Goal: Transaction & Acquisition: Purchase product/service

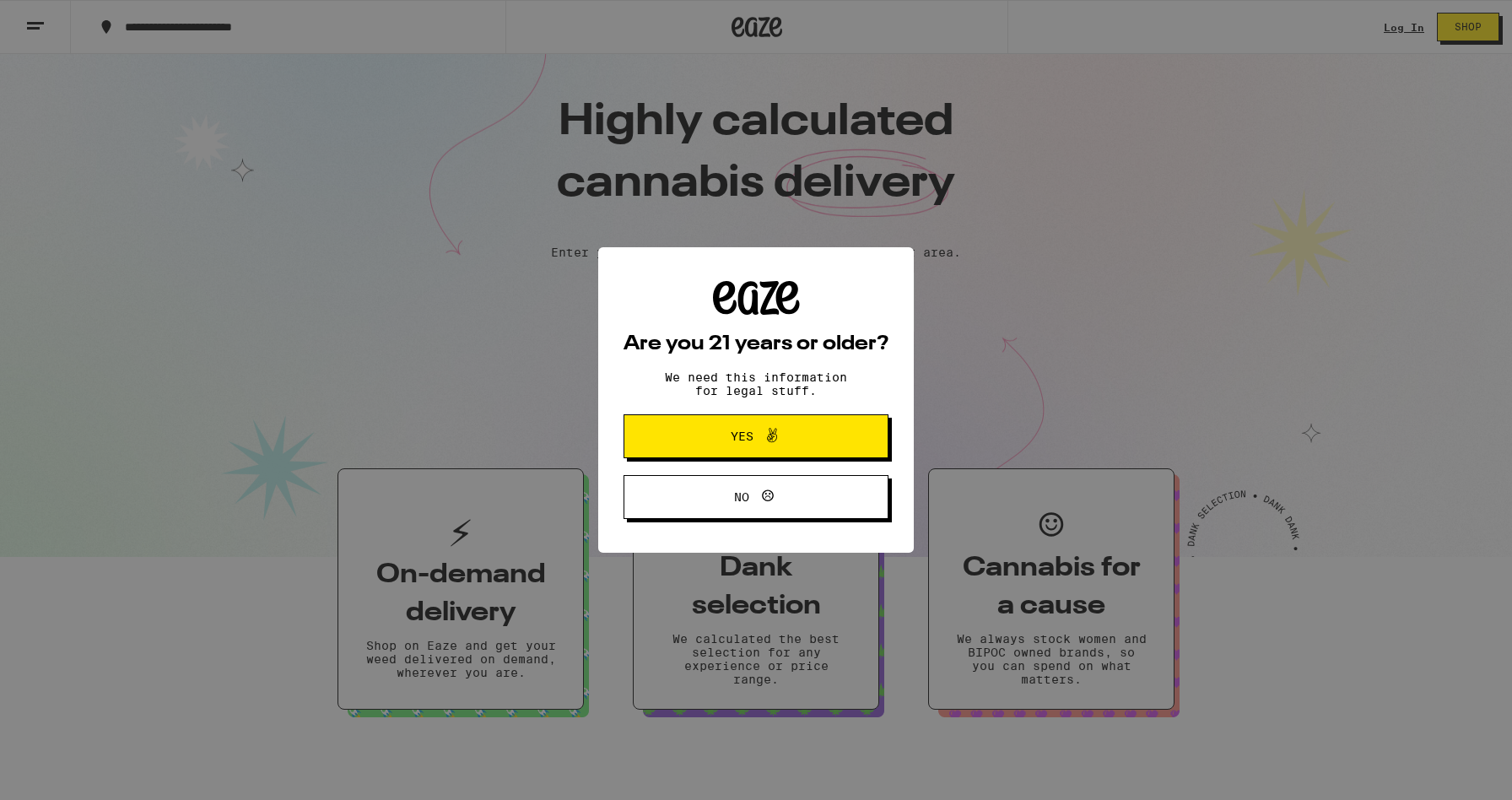
click at [803, 437] on span "Yes" at bounding box center [756, 436] width 128 height 22
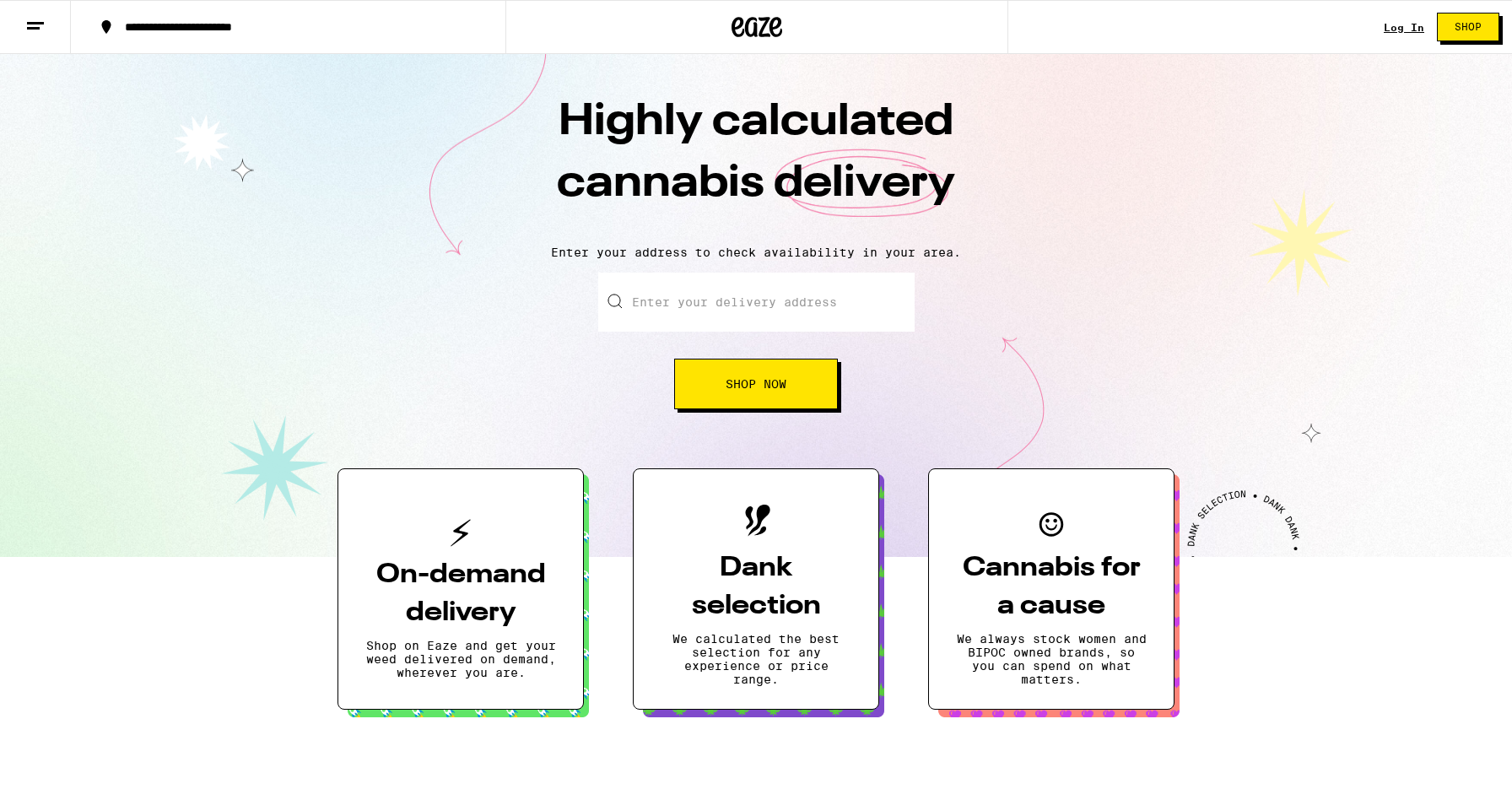
click at [1398, 27] on link "Log In" at bounding box center [1404, 27] width 40 height 11
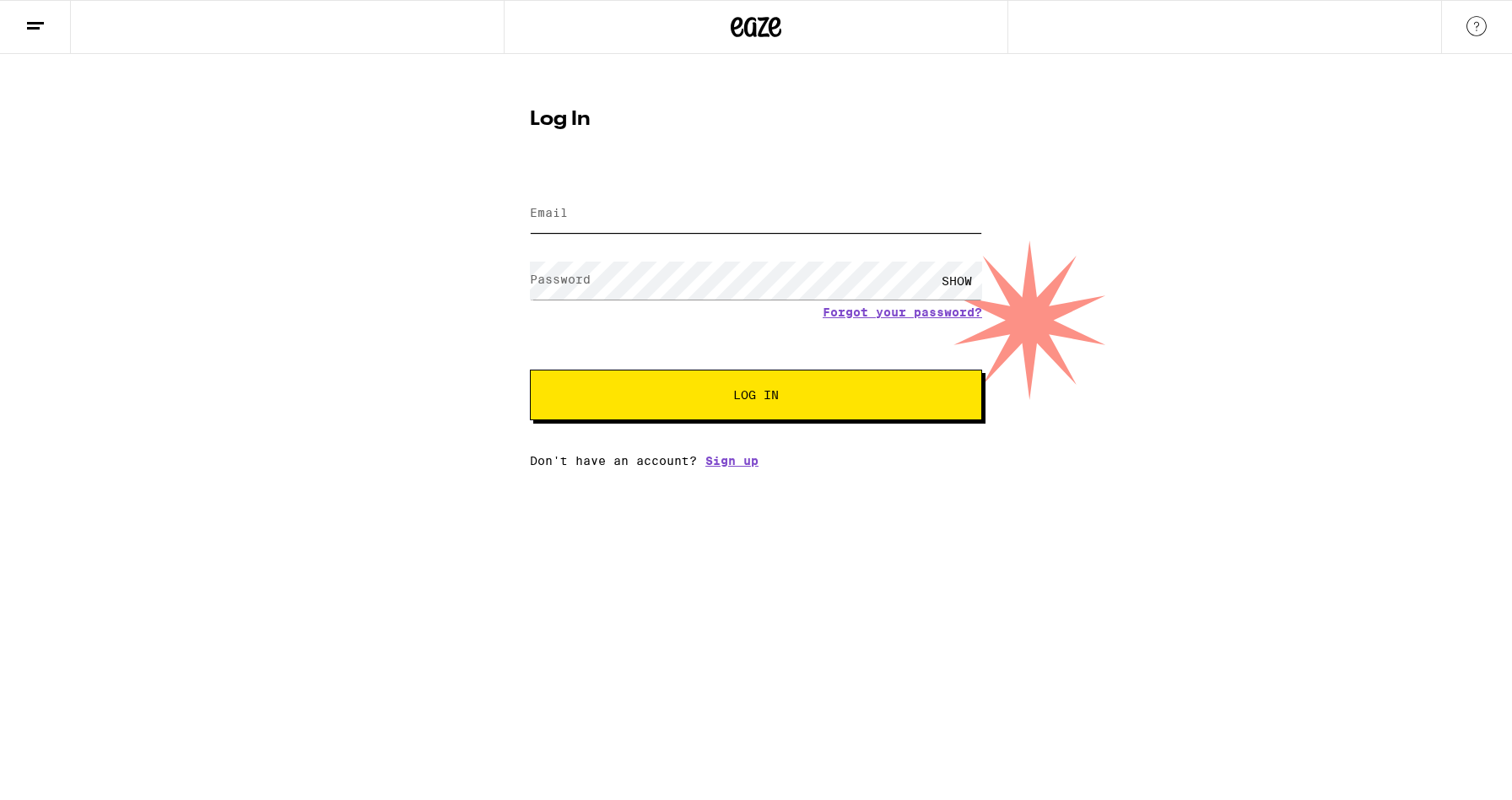
type input "[EMAIL_ADDRESS][DOMAIN_NAME]"
click at [756, 397] on button "Log In" at bounding box center [755, 394] width 452 height 50
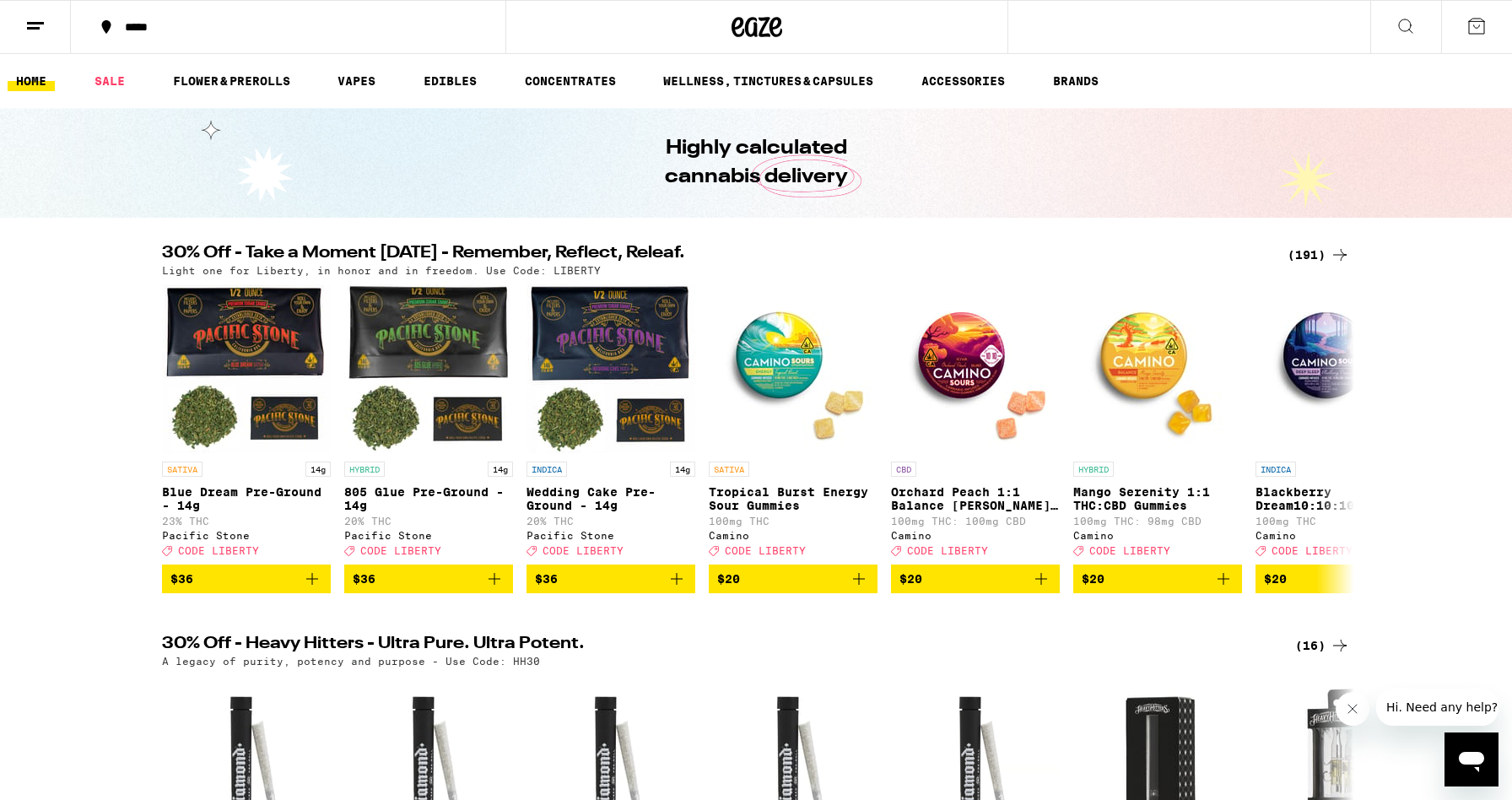
click at [1310, 247] on div "(191)" at bounding box center [1319, 255] width 62 height 20
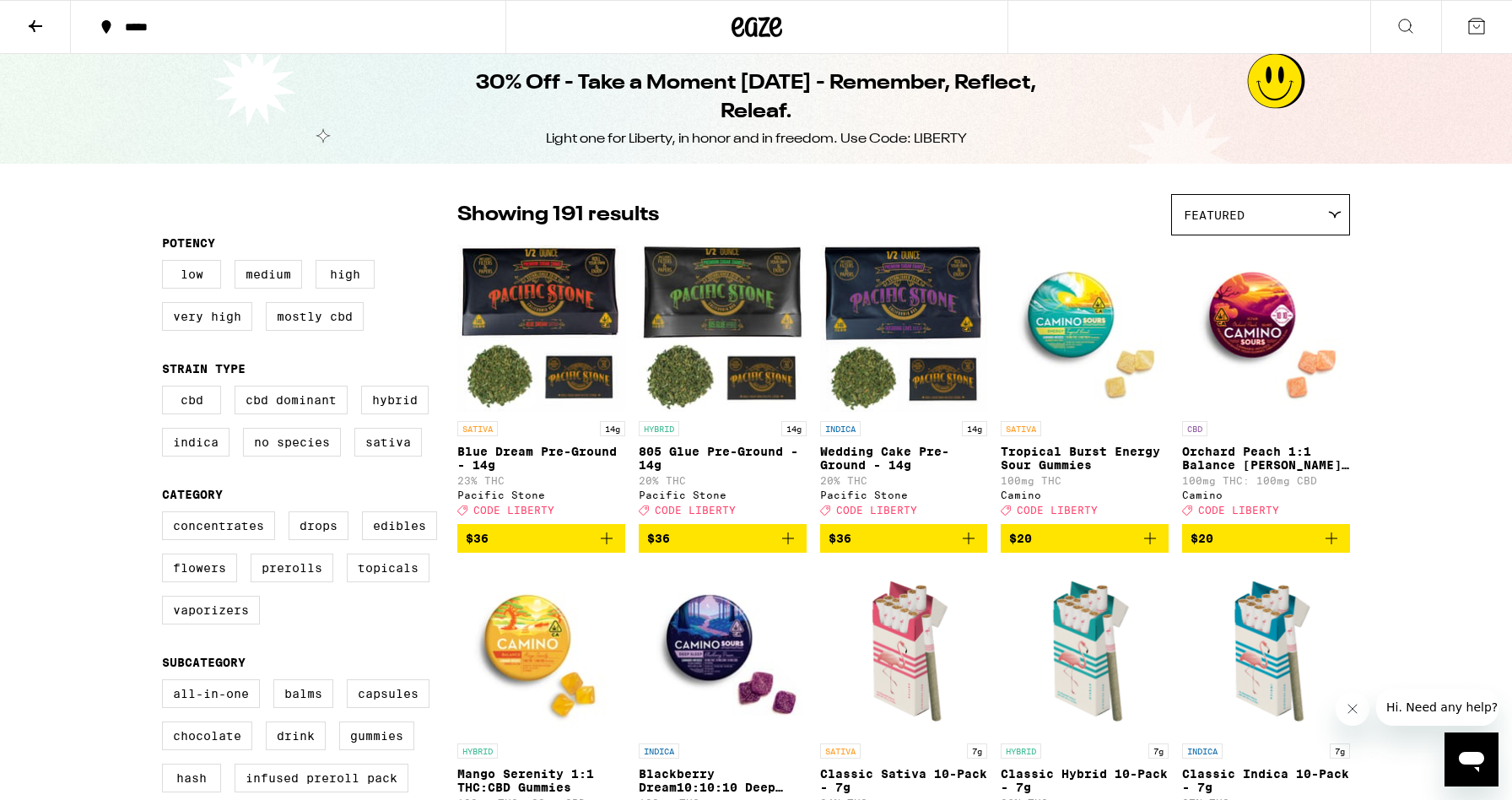
click at [147, 33] on div "*****" at bounding box center [298, 27] width 364 height 12
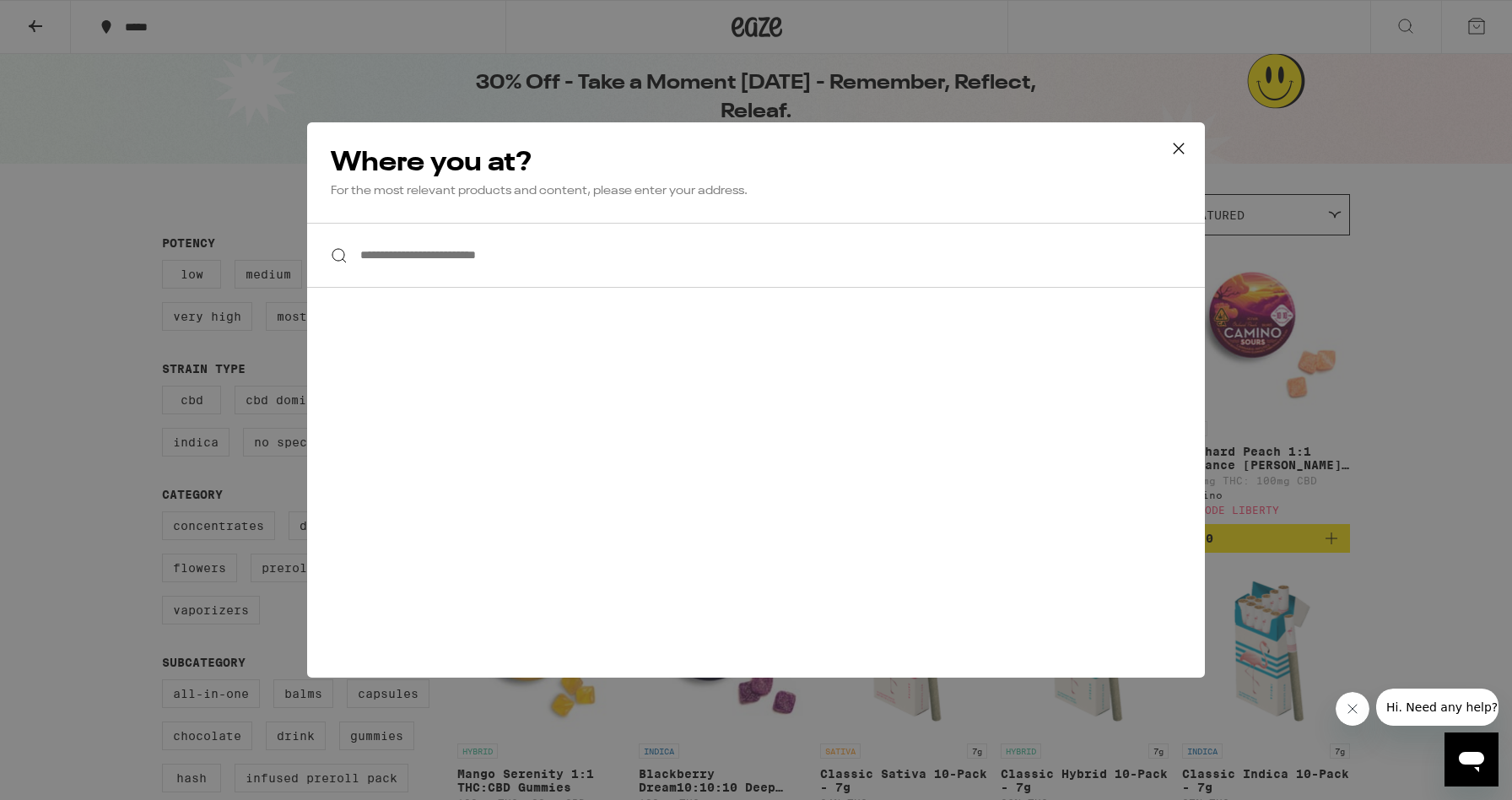
click at [531, 267] on input "**********" at bounding box center [756, 255] width 898 height 65
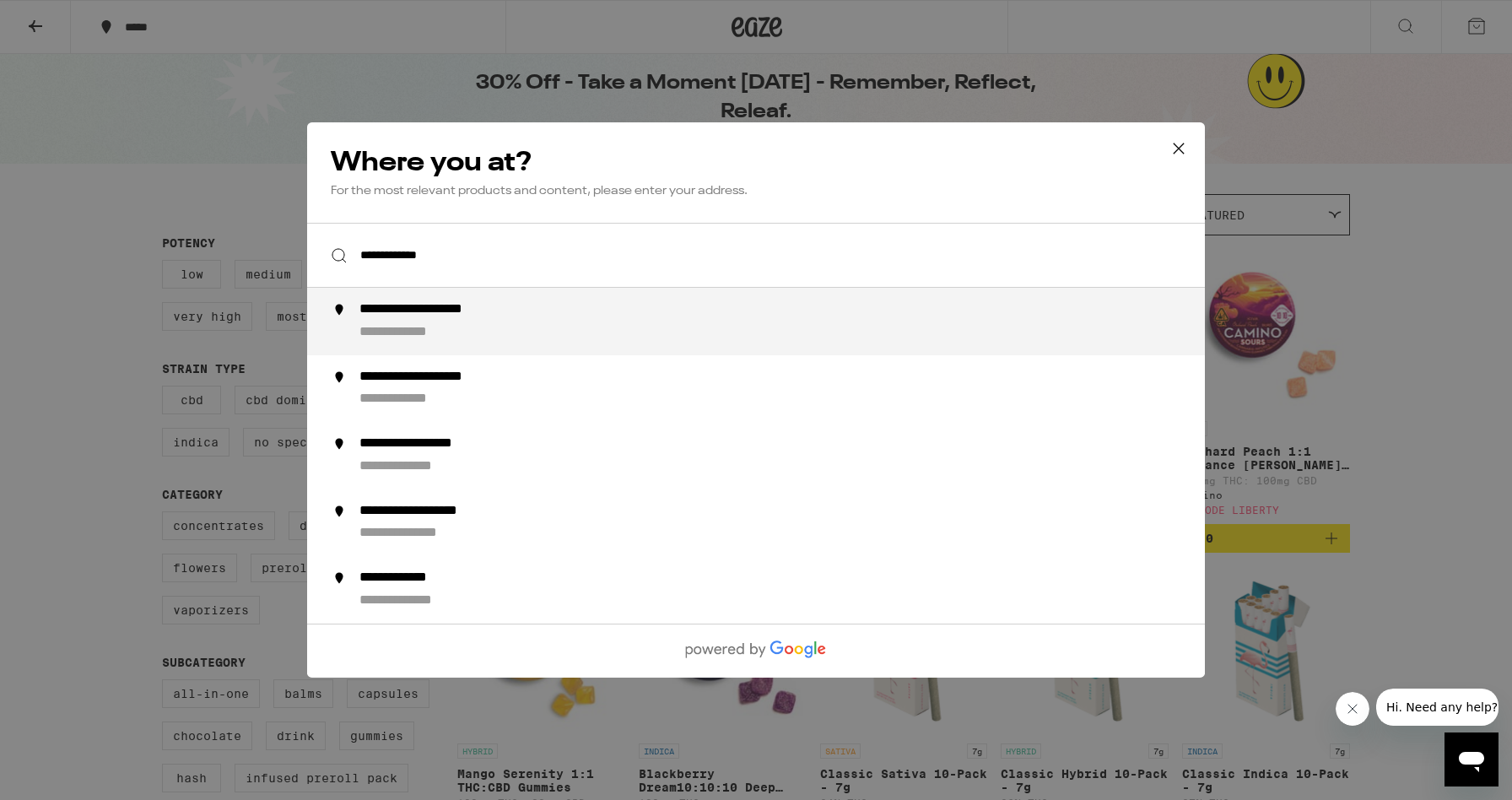
click at [611, 321] on div "**********" at bounding box center [789, 322] width 860 height 40
type input "**********"
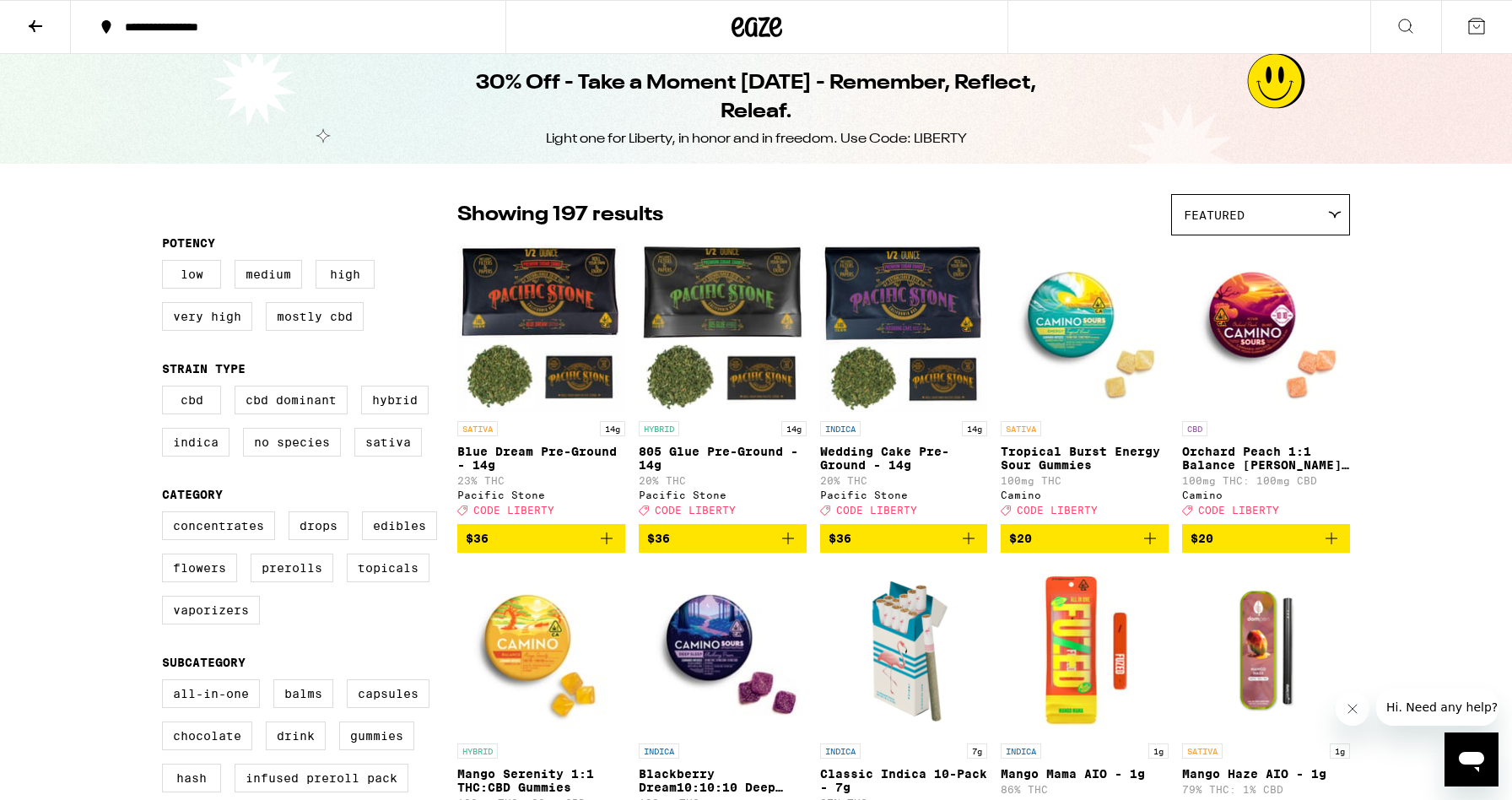
click at [38, 26] on icon at bounding box center [35, 26] width 14 height 12
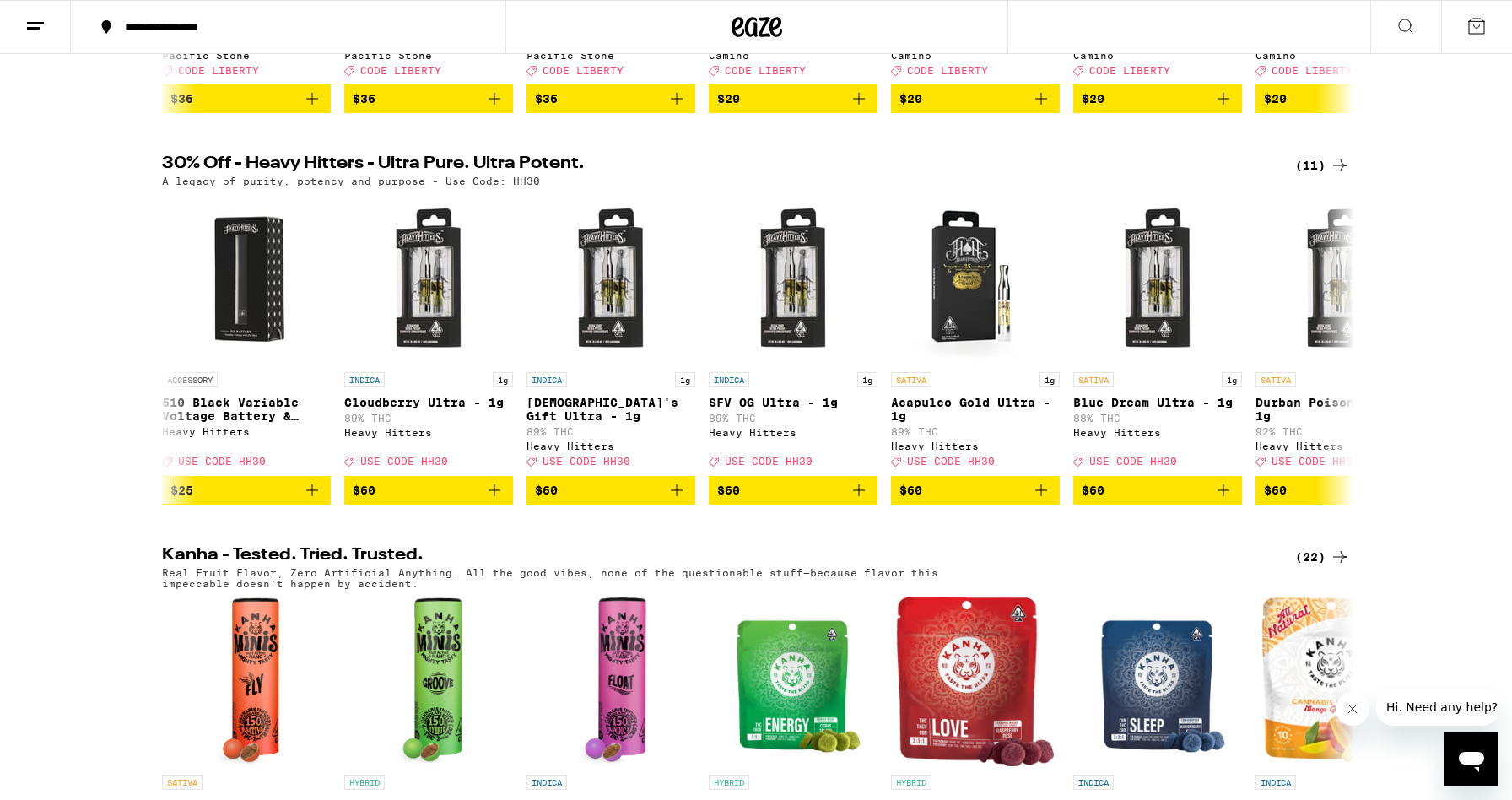
scroll to position [1165, 0]
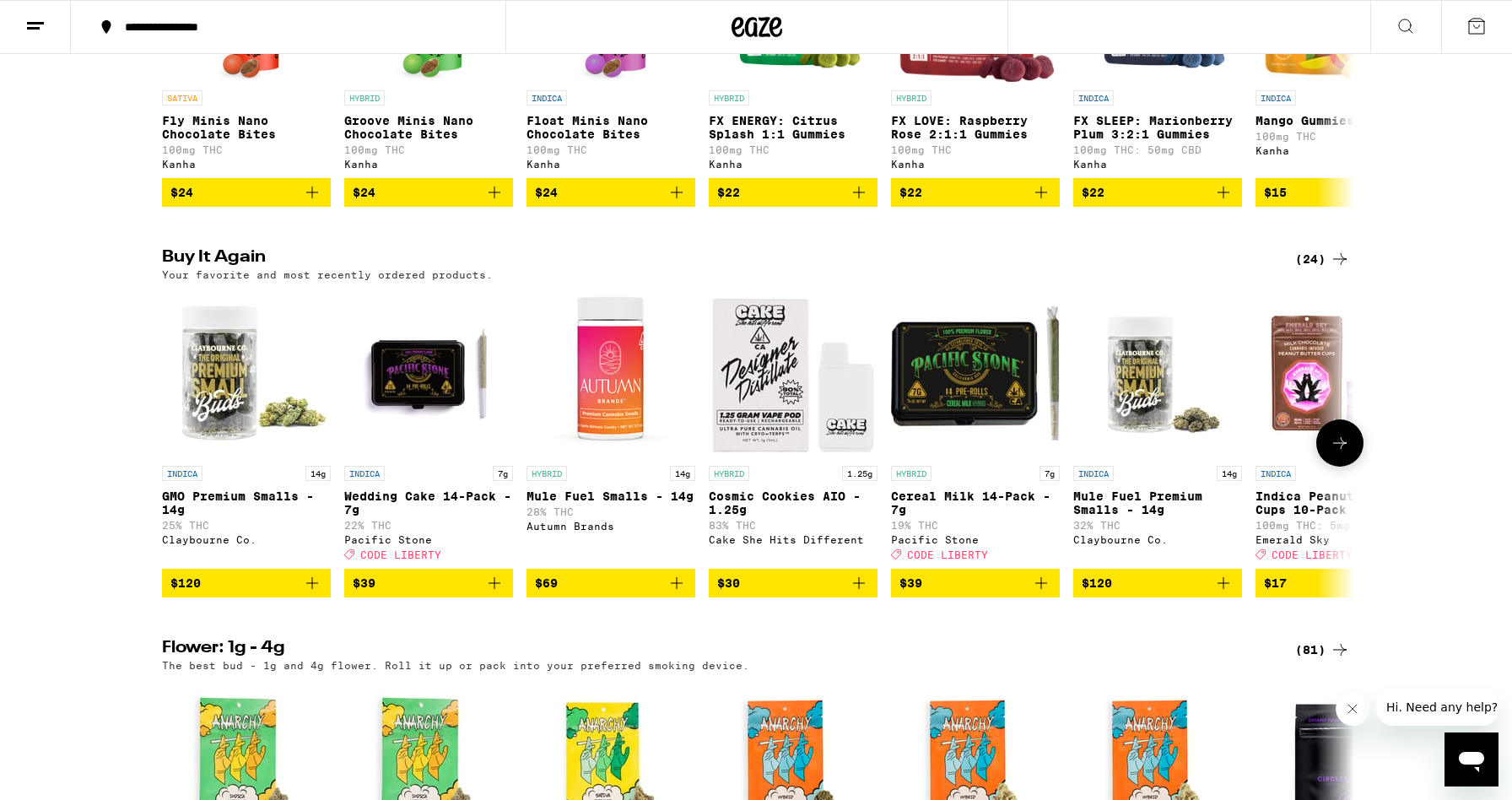
click at [1344, 453] on icon at bounding box center [1340, 443] width 20 height 20
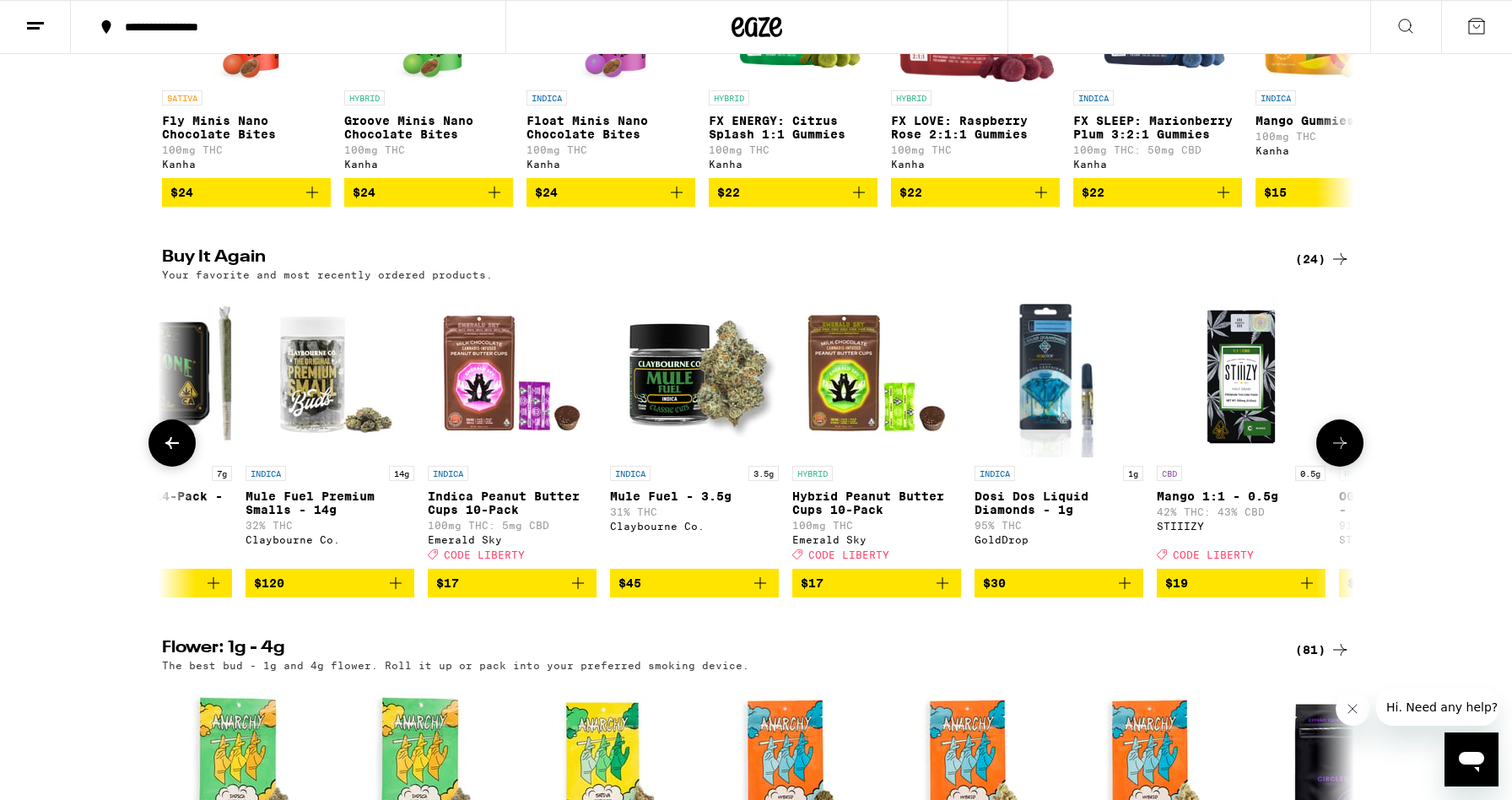
scroll to position [0, 1004]
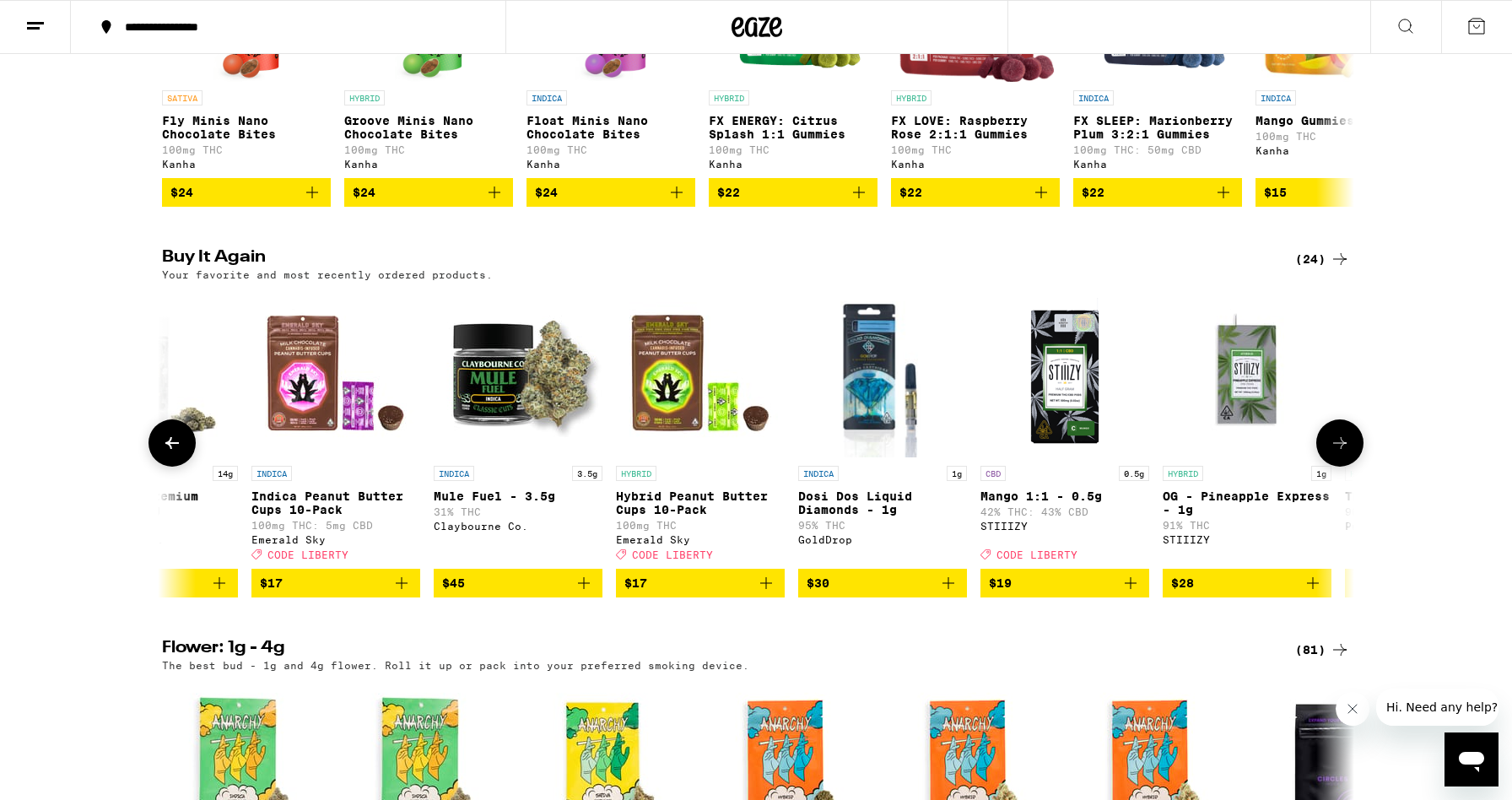
click at [1344, 453] on icon at bounding box center [1340, 443] width 20 height 20
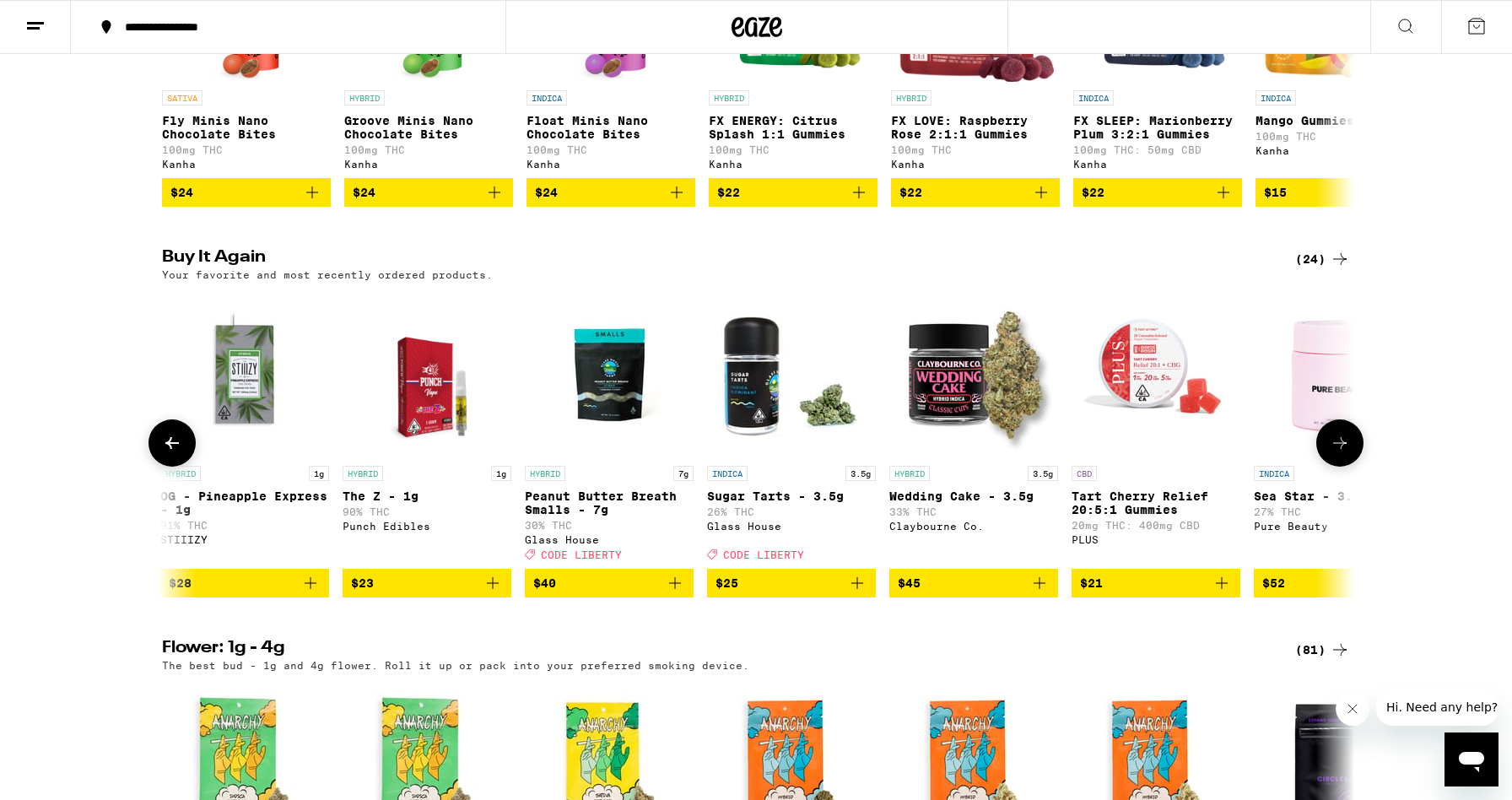
scroll to position [0, 2008]
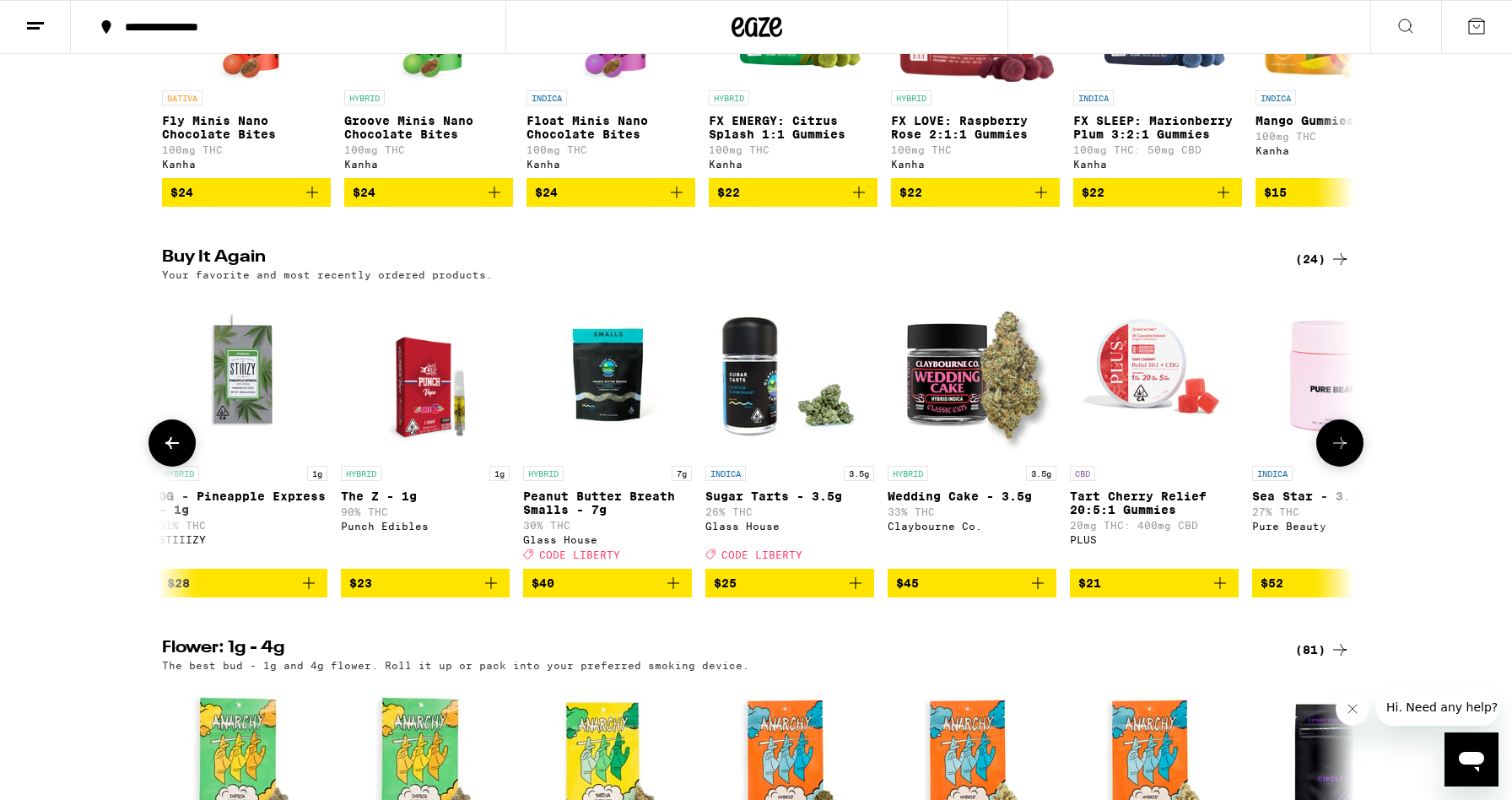
click at [1348, 453] on icon at bounding box center [1340, 443] width 20 height 20
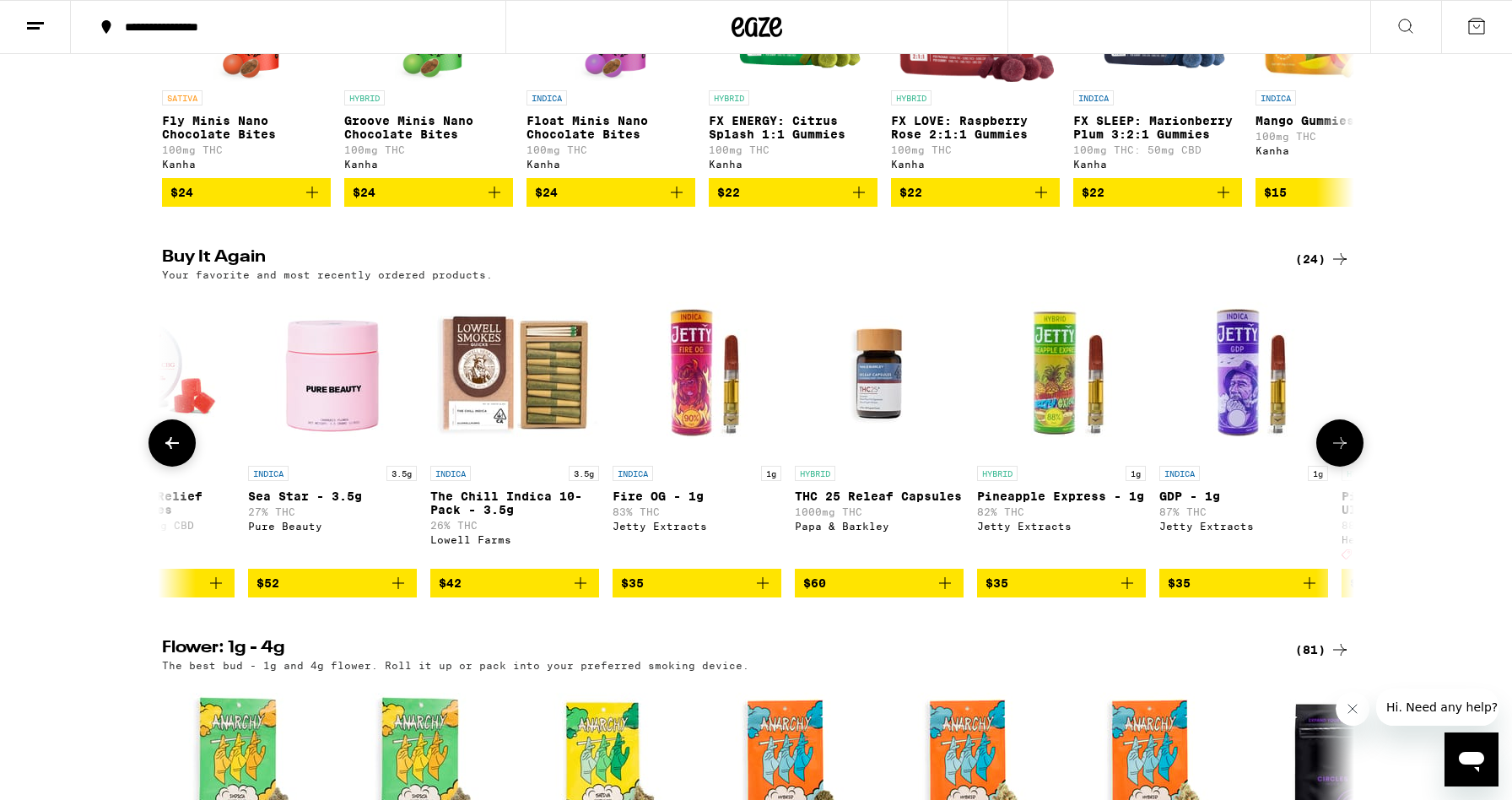
click at [1348, 453] on icon at bounding box center [1340, 443] width 20 height 20
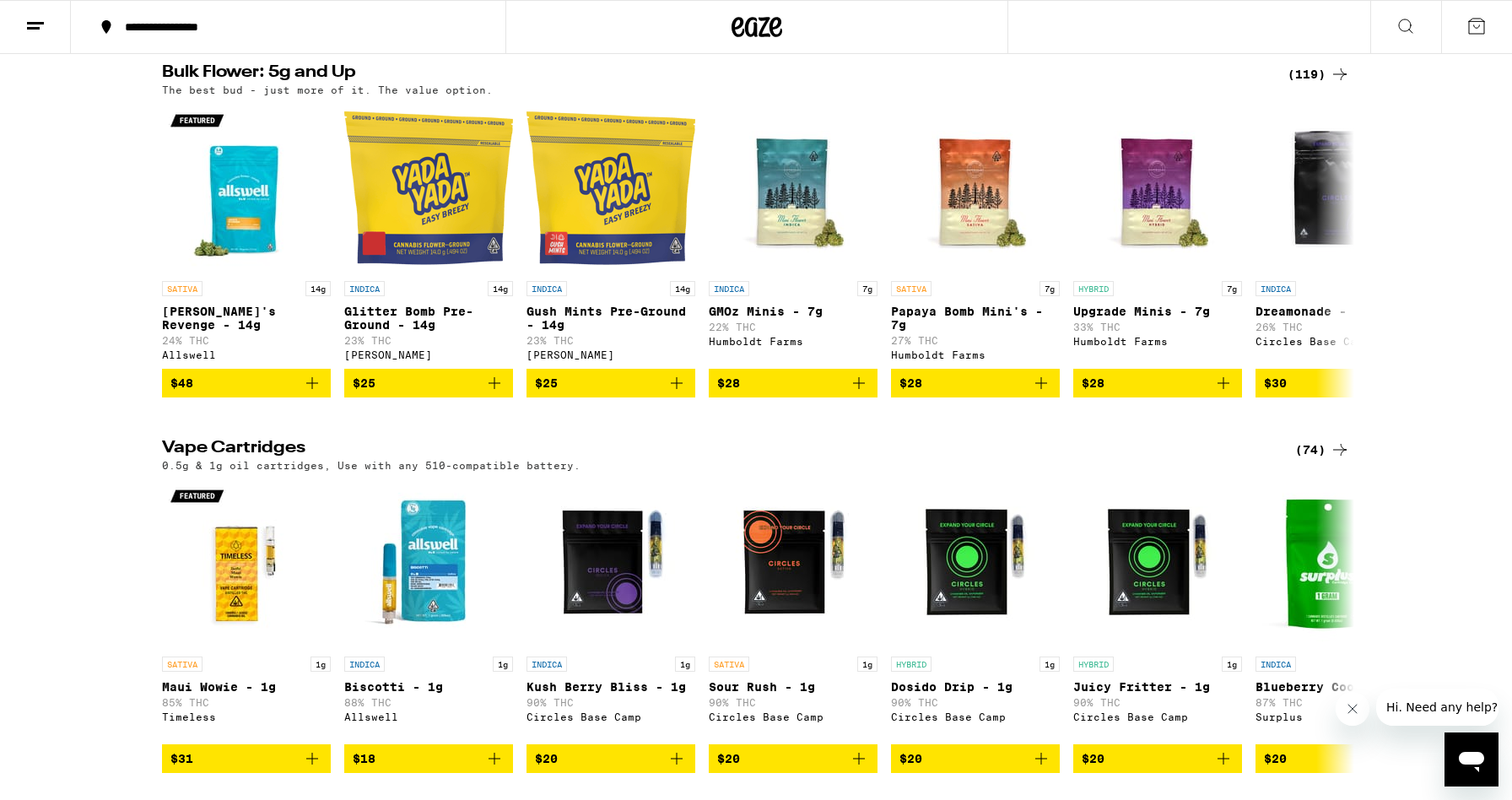
scroll to position [2131, 0]
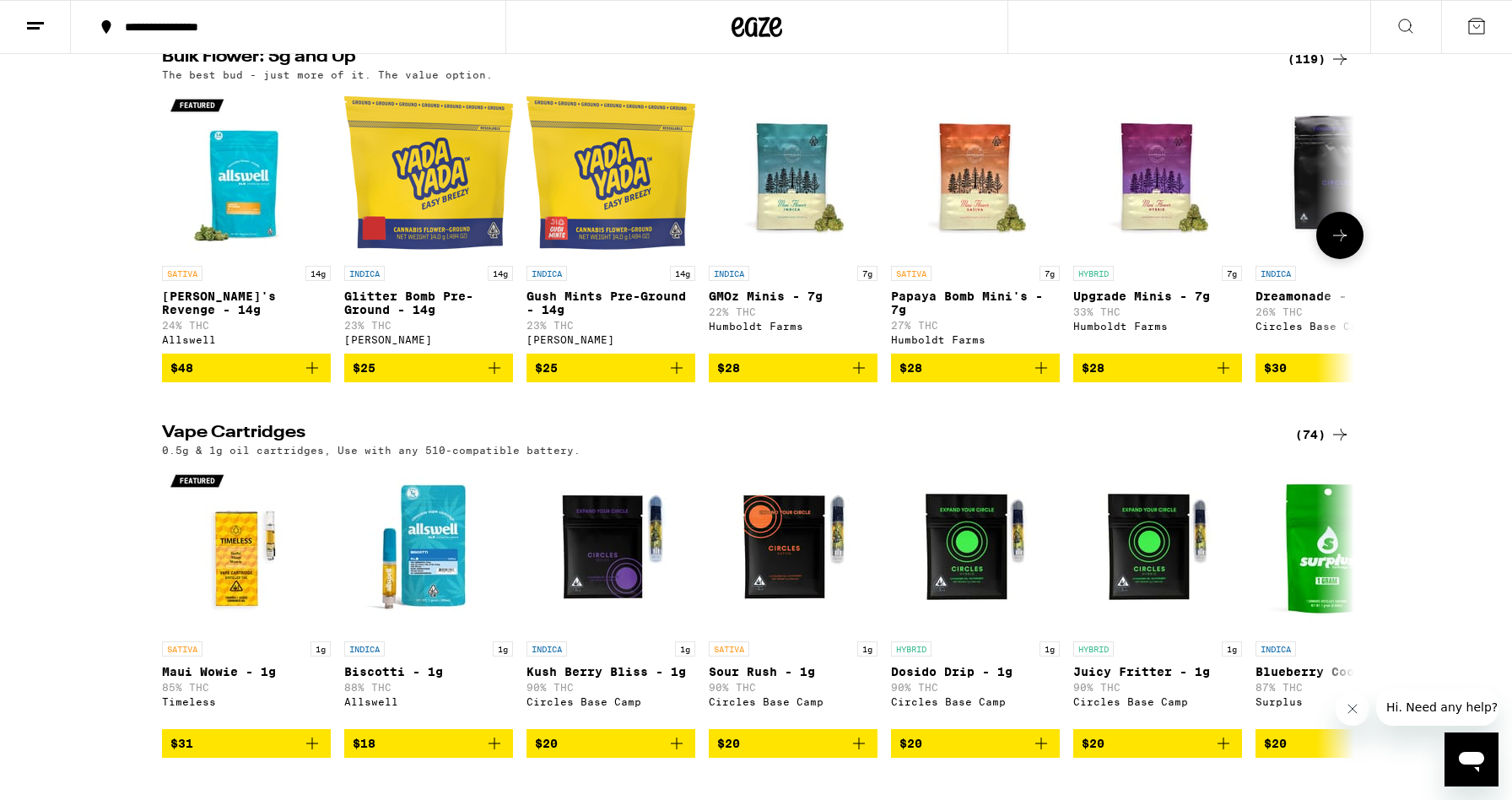
click at [1344, 246] on icon at bounding box center [1340, 236] width 20 height 20
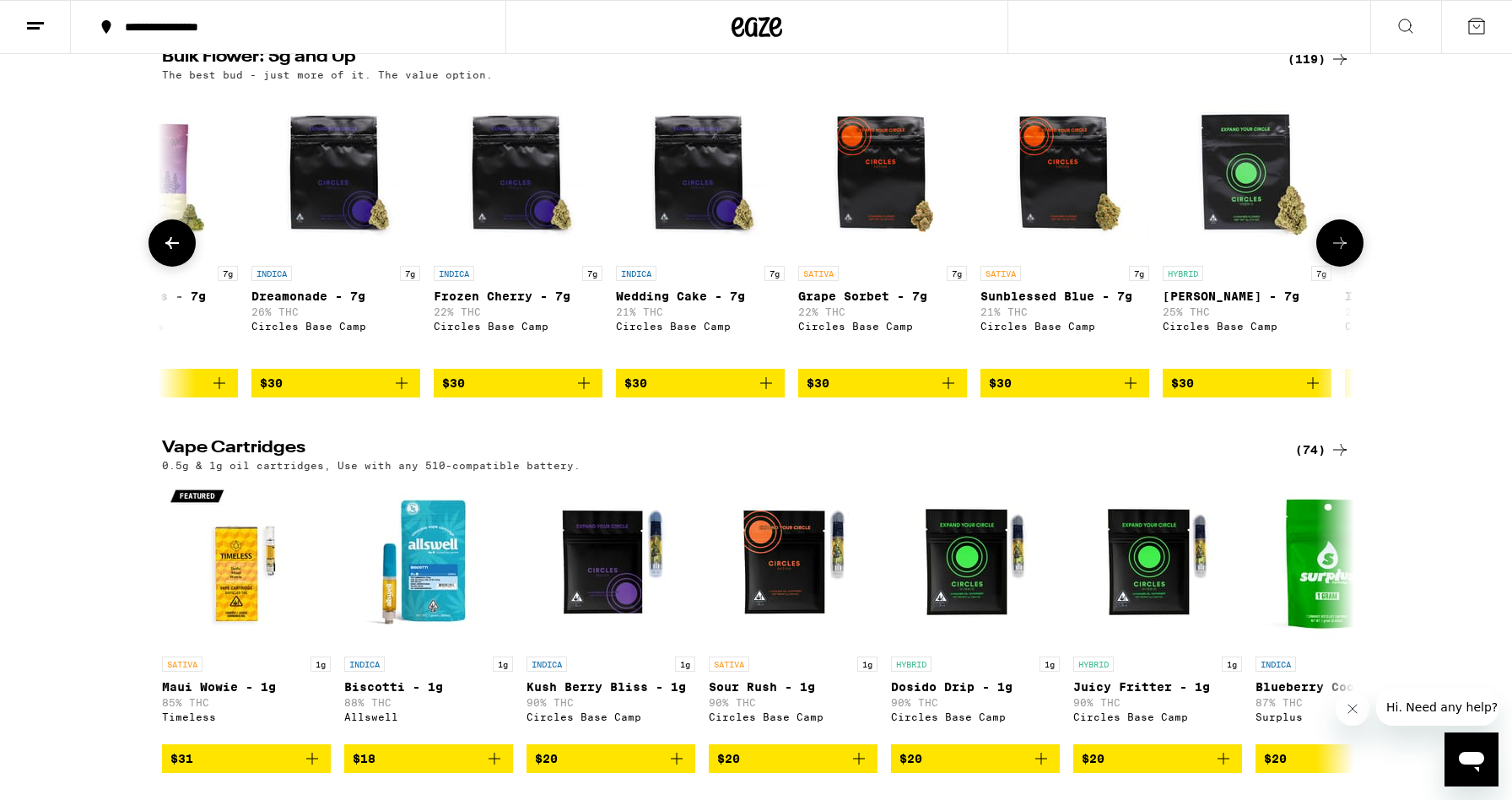
click at [1344, 253] on icon at bounding box center [1340, 243] width 20 height 20
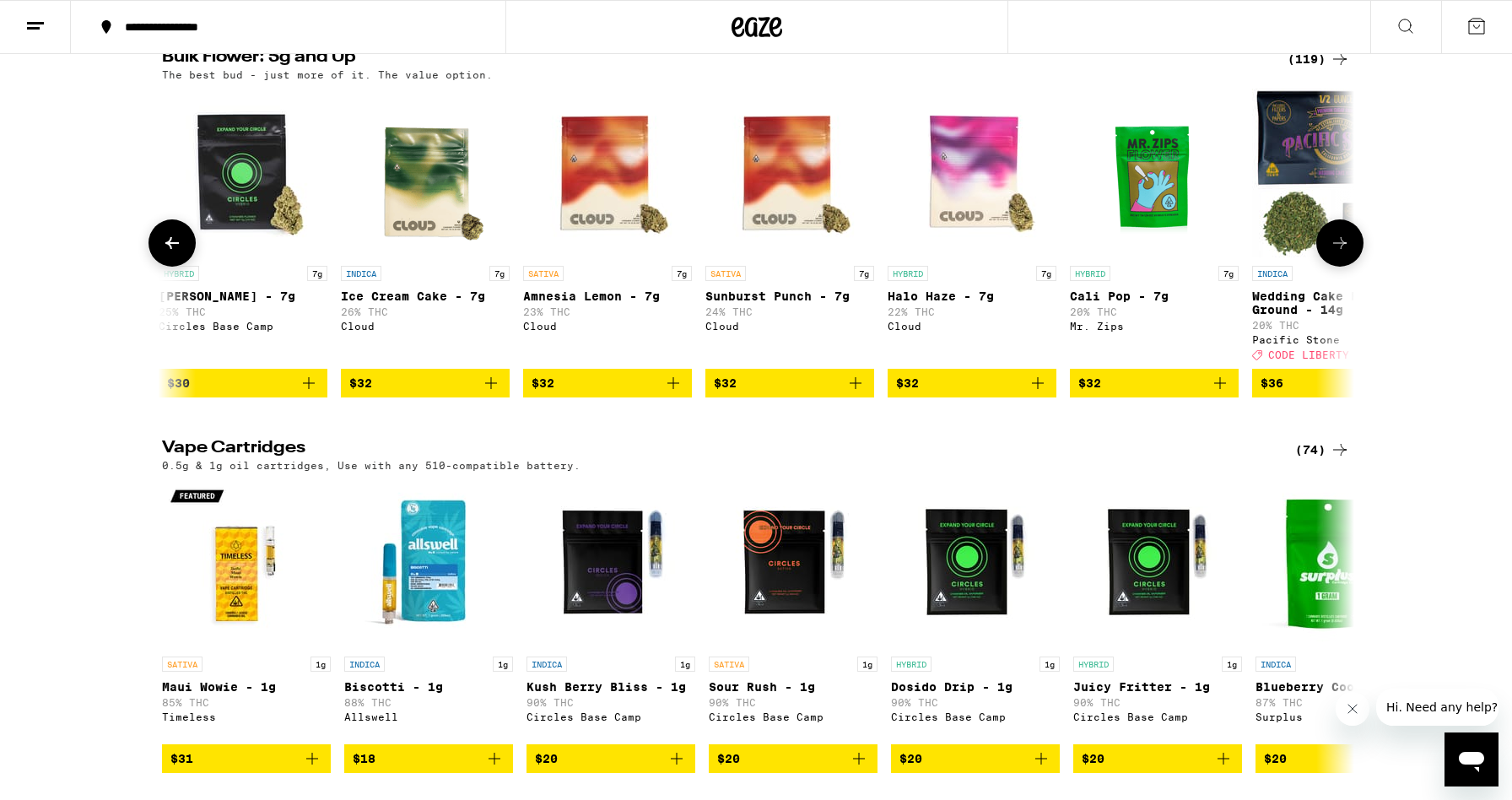
click at [1344, 253] on icon at bounding box center [1340, 243] width 20 height 20
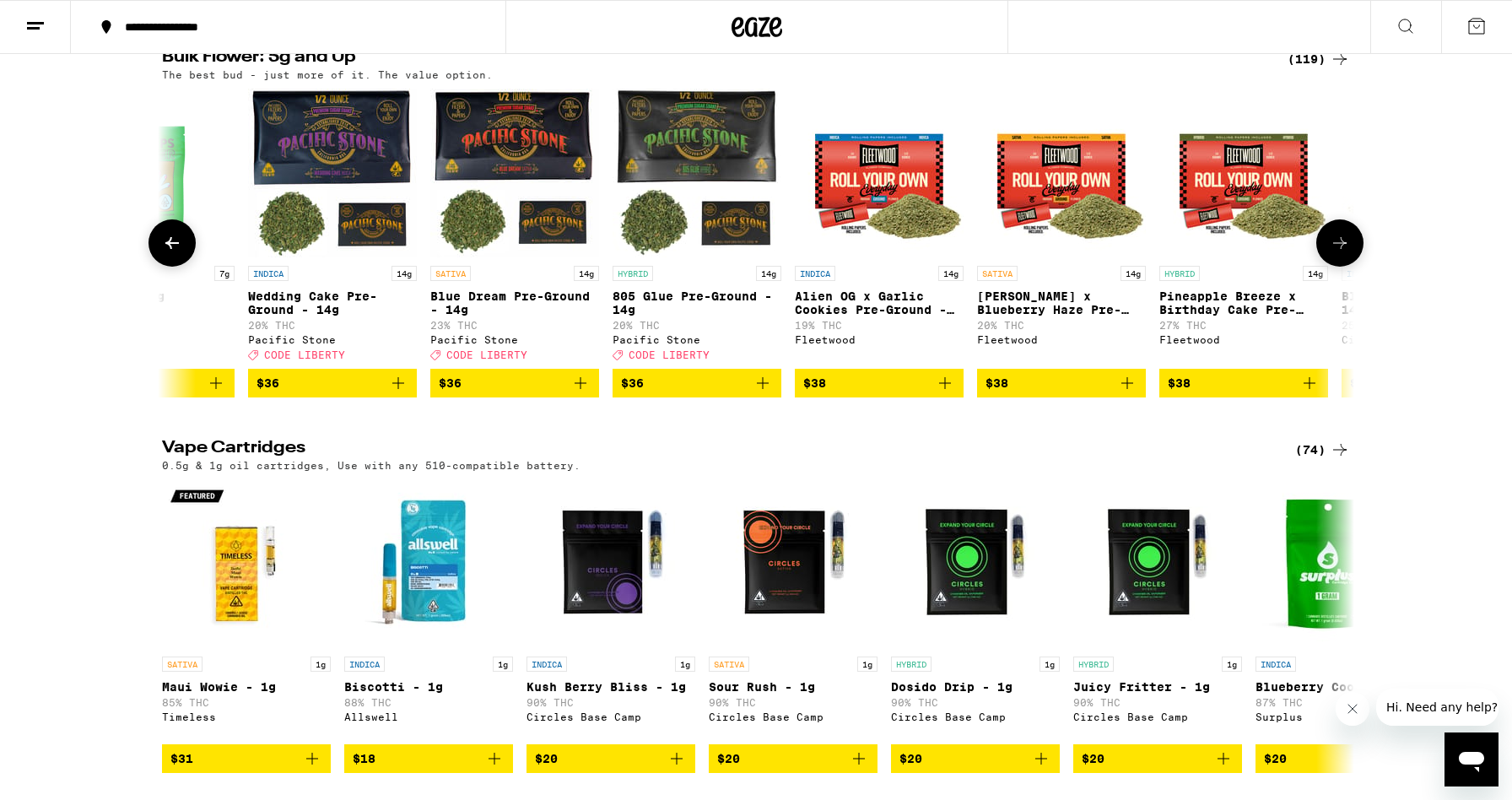
click at [1344, 253] on icon at bounding box center [1340, 243] width 20 height 20
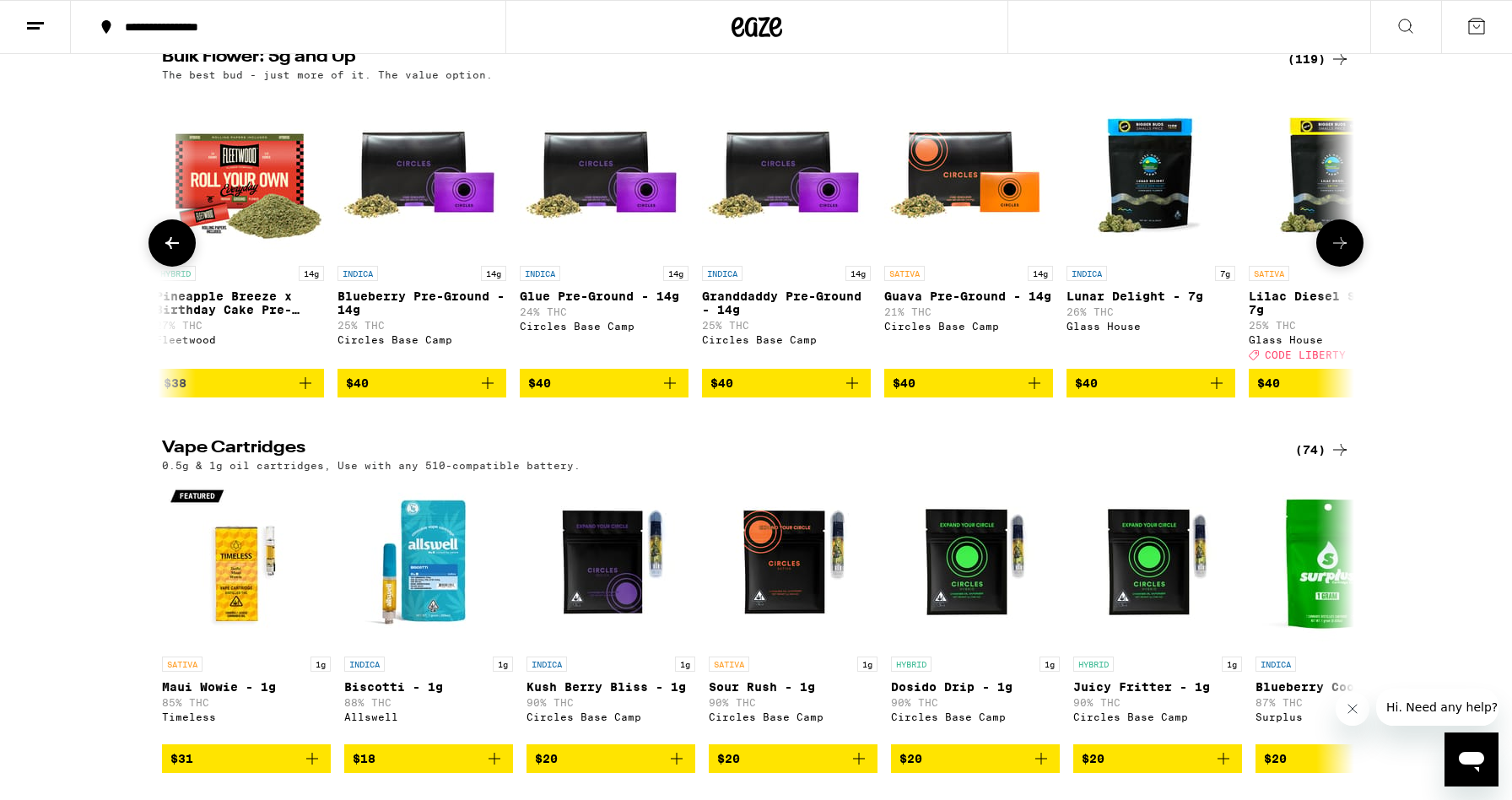
click at [1344, 253] on icon at bounding box center [1340, 243] width 20 height 20
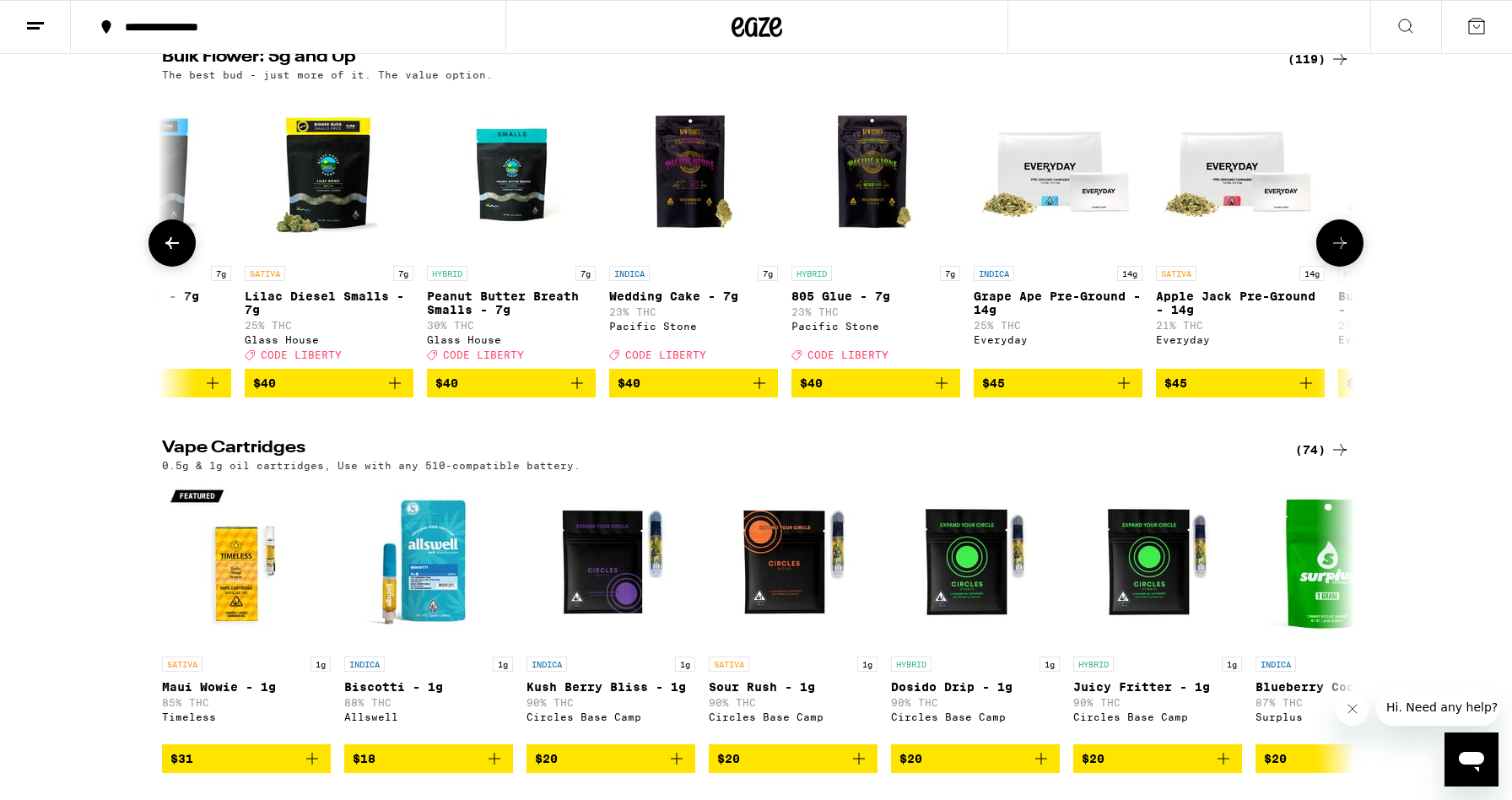
click at [1344, 253] on icon at bounding box center [1340, 243] width 20 height 20
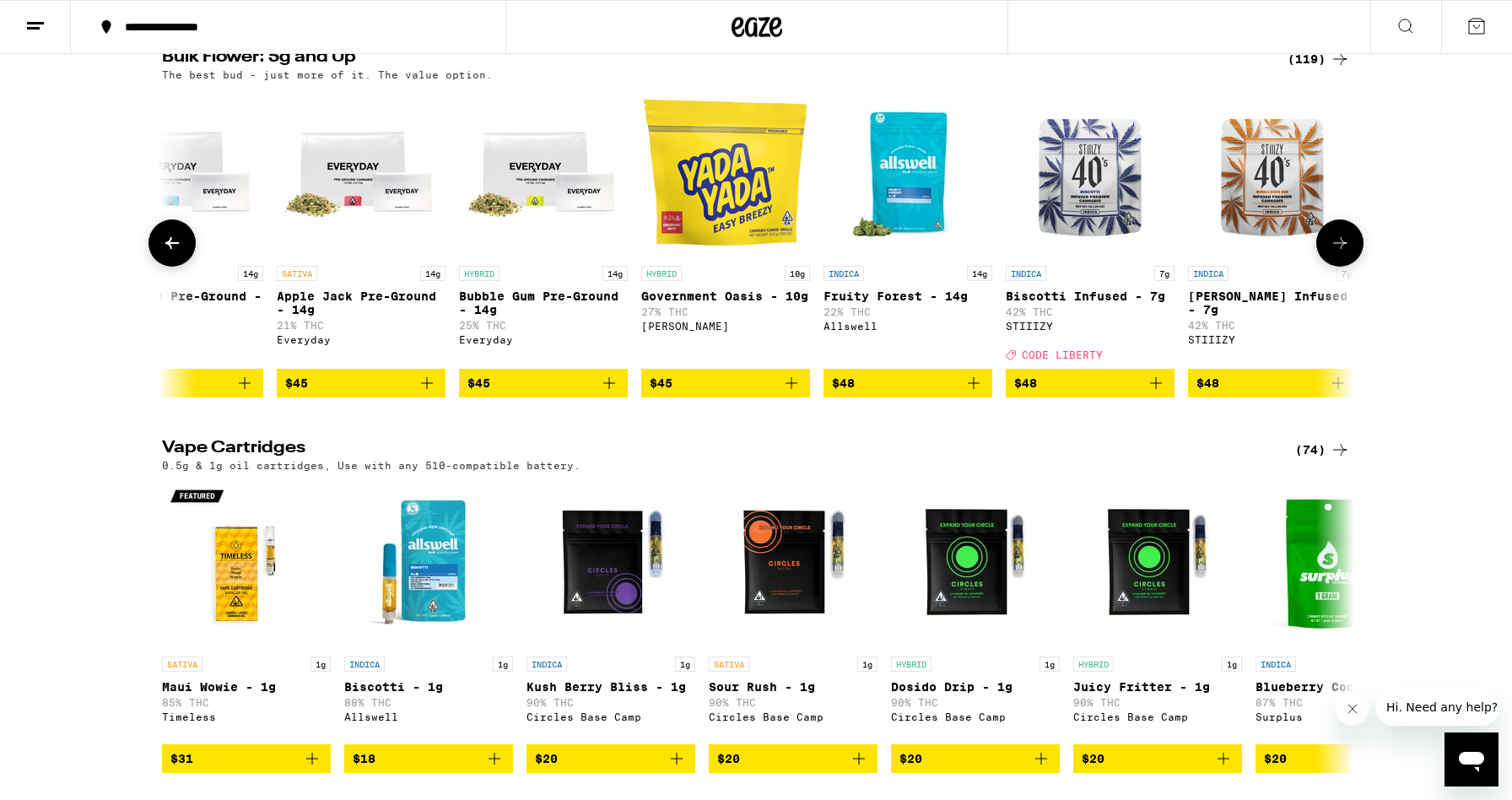
scroll to position [0, 6024]
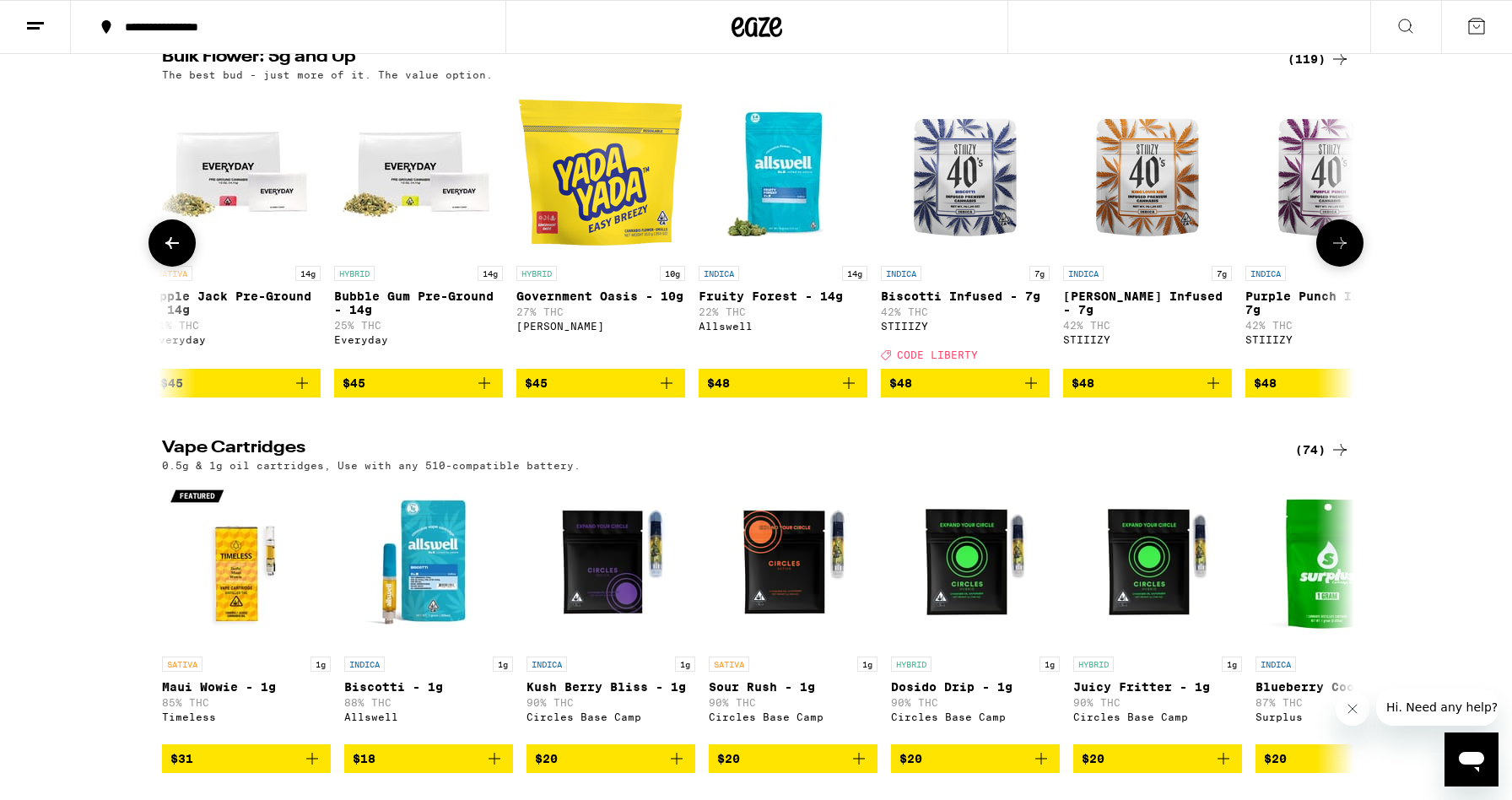
click at [1344, 253] on icon at bounding box center [1340, 243] width 20 height 20
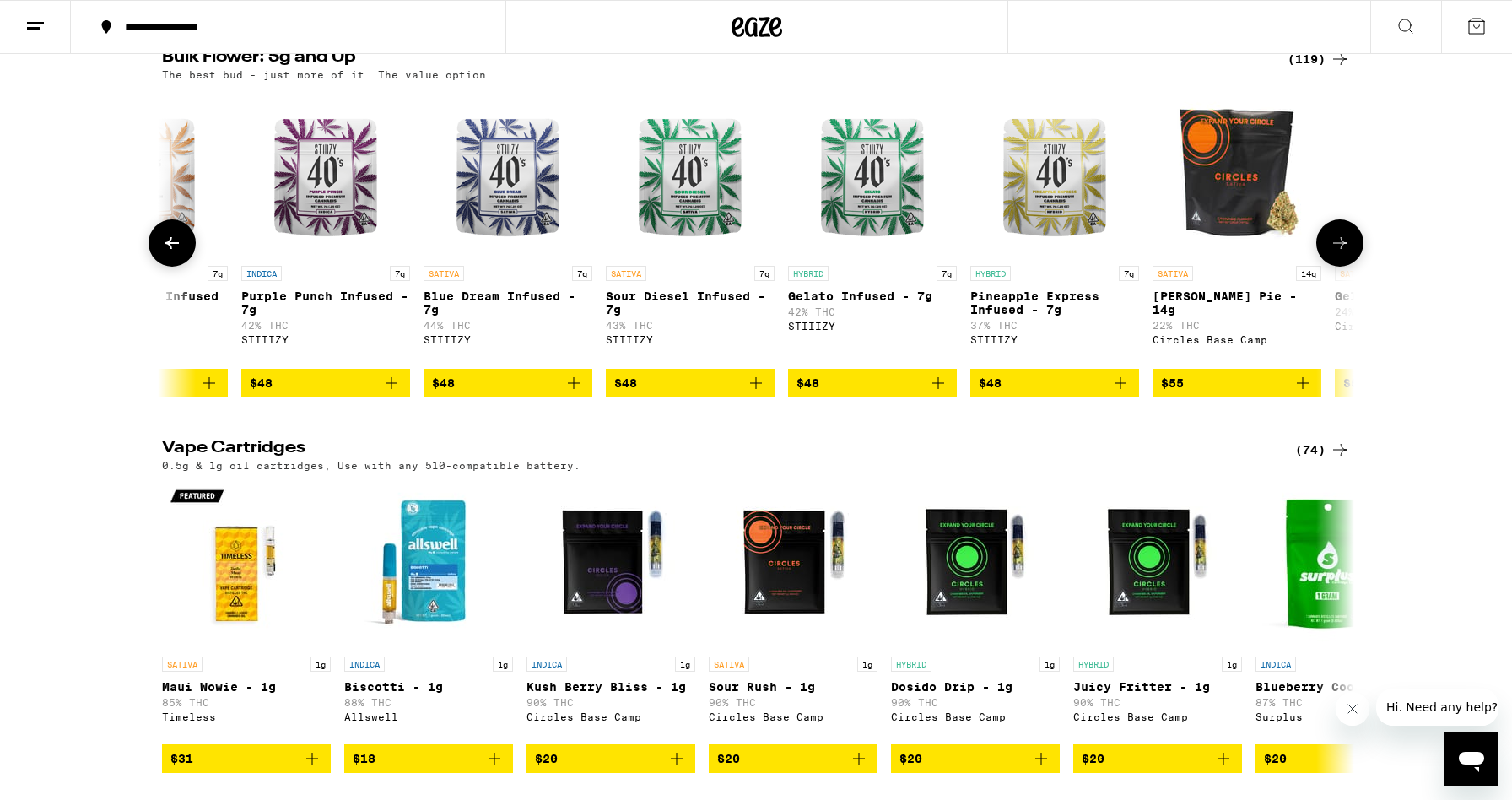
click at [1344, 253] on icon at bounding box center [1340, 243] width 20 height 20
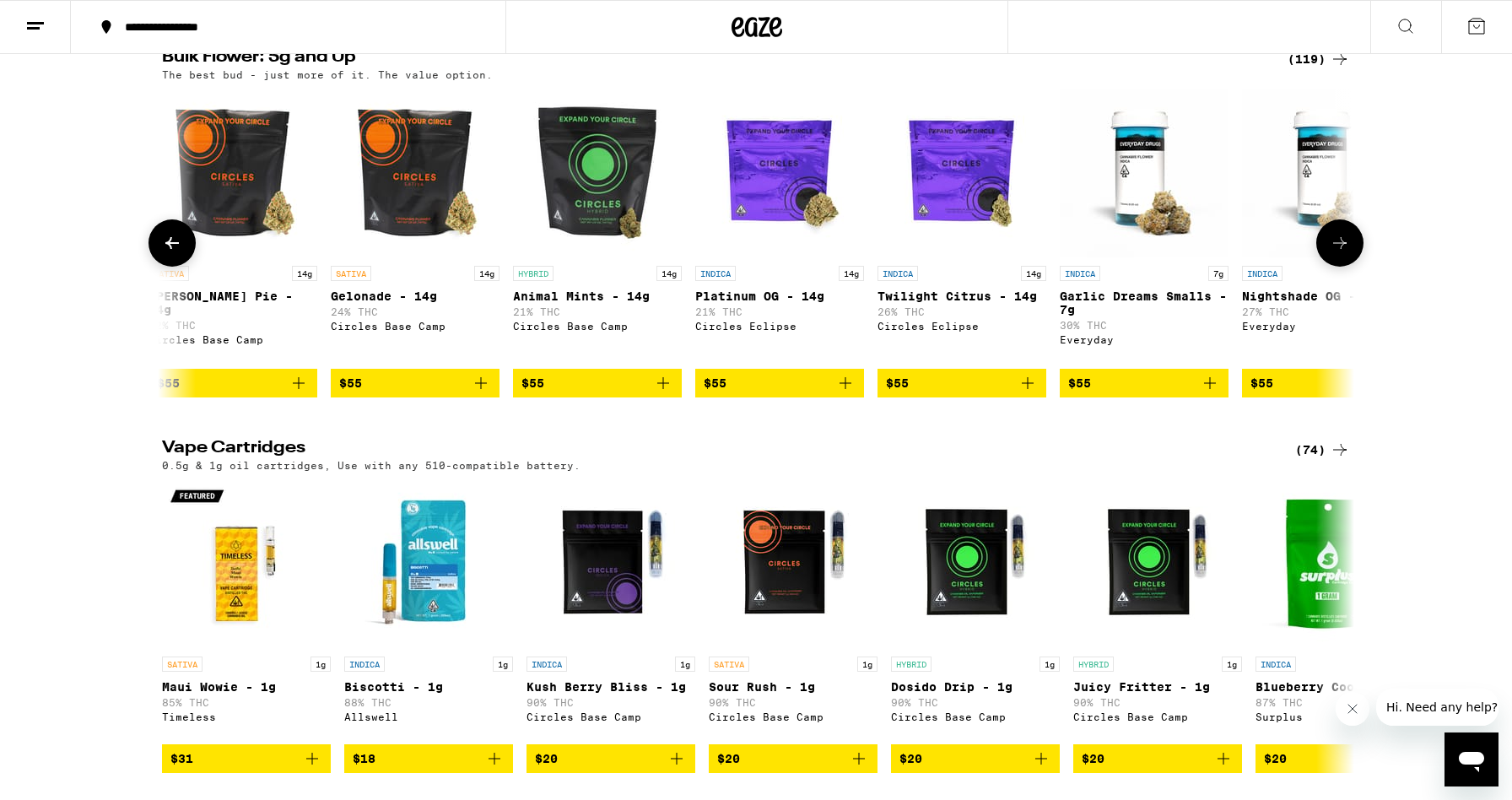
click at [1344, 253] on icon at bounding box center [1340, 243] width 20 height 20
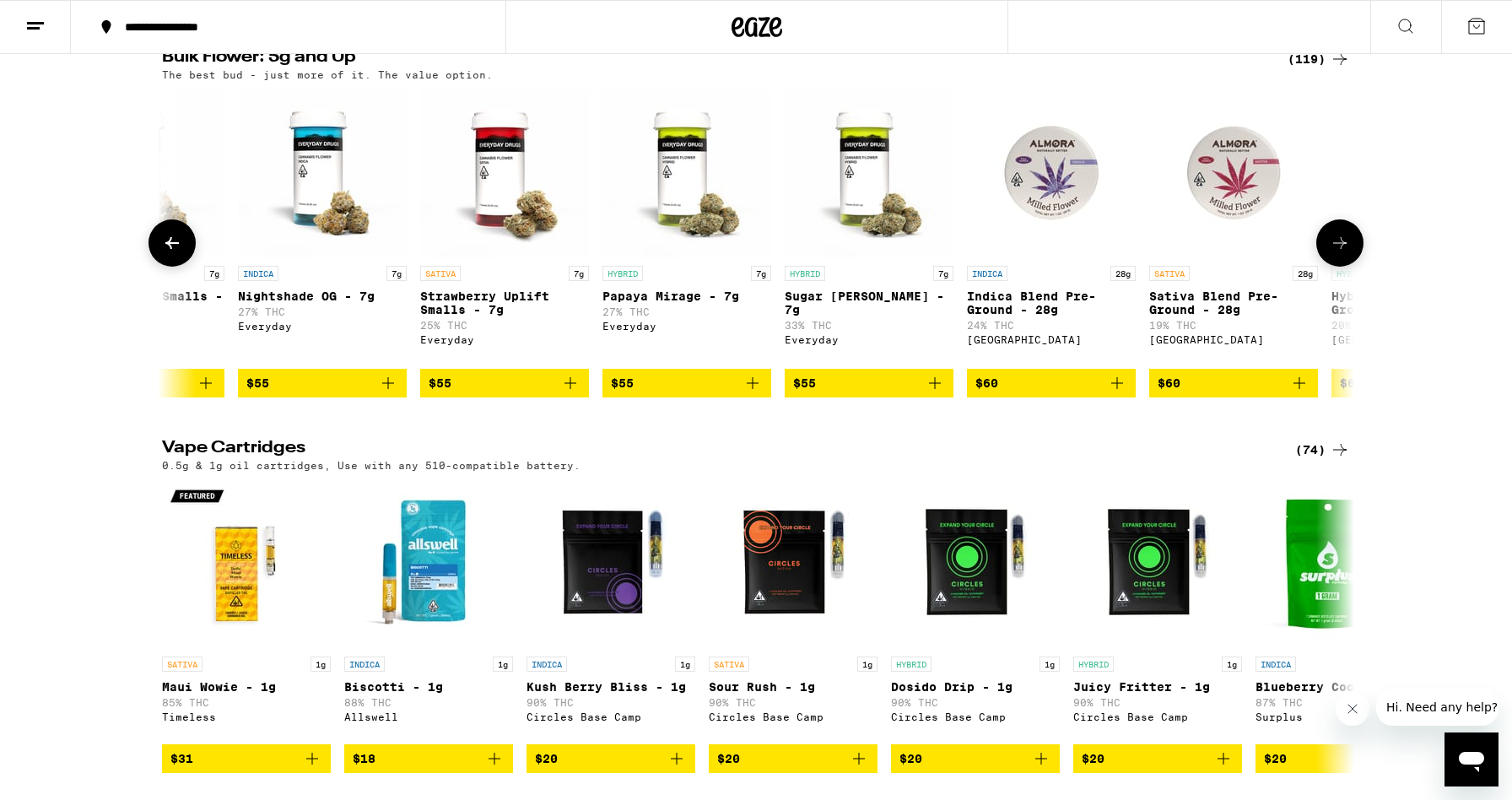
click at [1344, 253] on icon at bounding box center [1340, 243] width 20 height 20
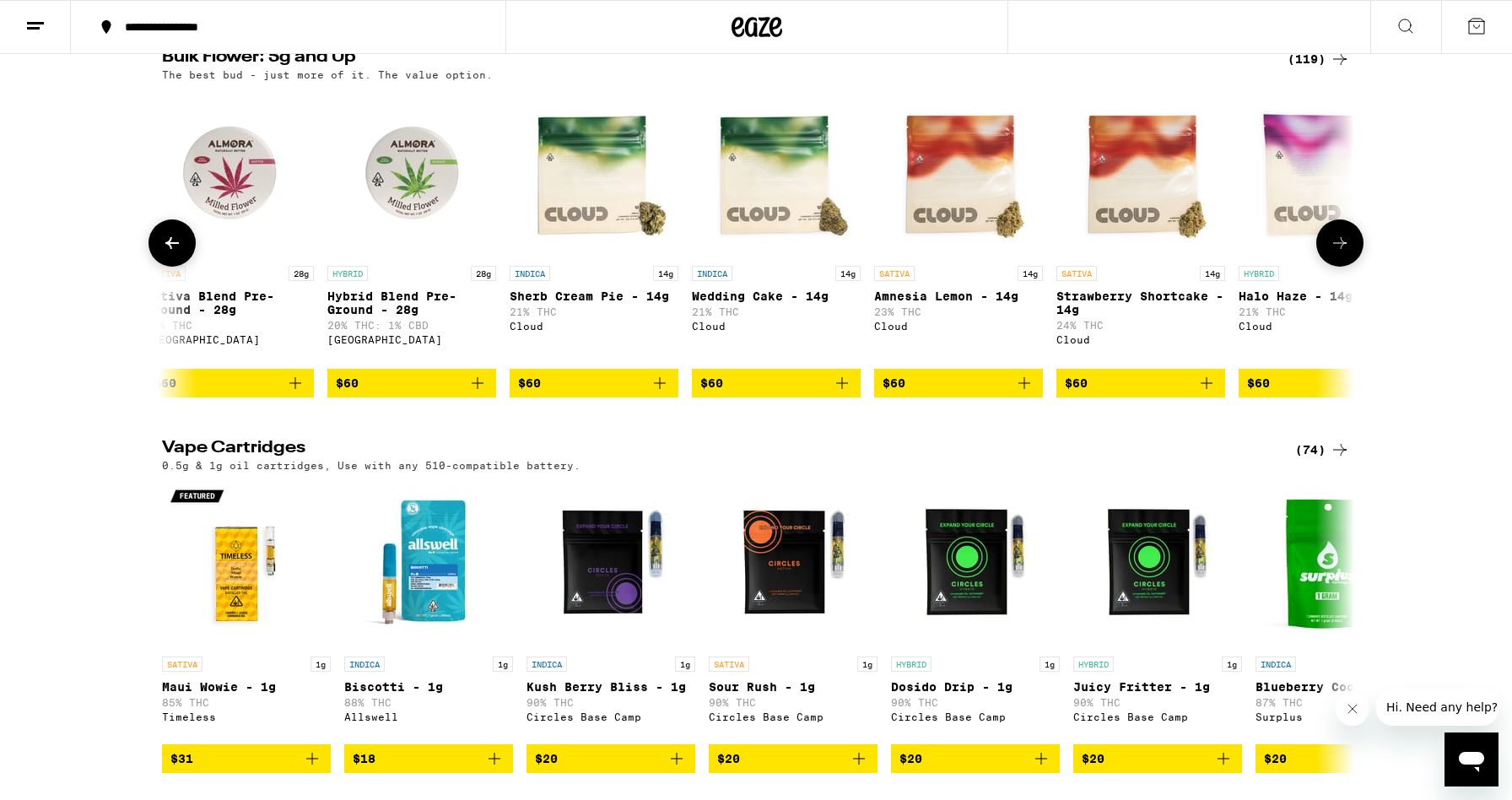
click at [1344, 253] on icon at bounding box center [1340, 243] width 20 height 20
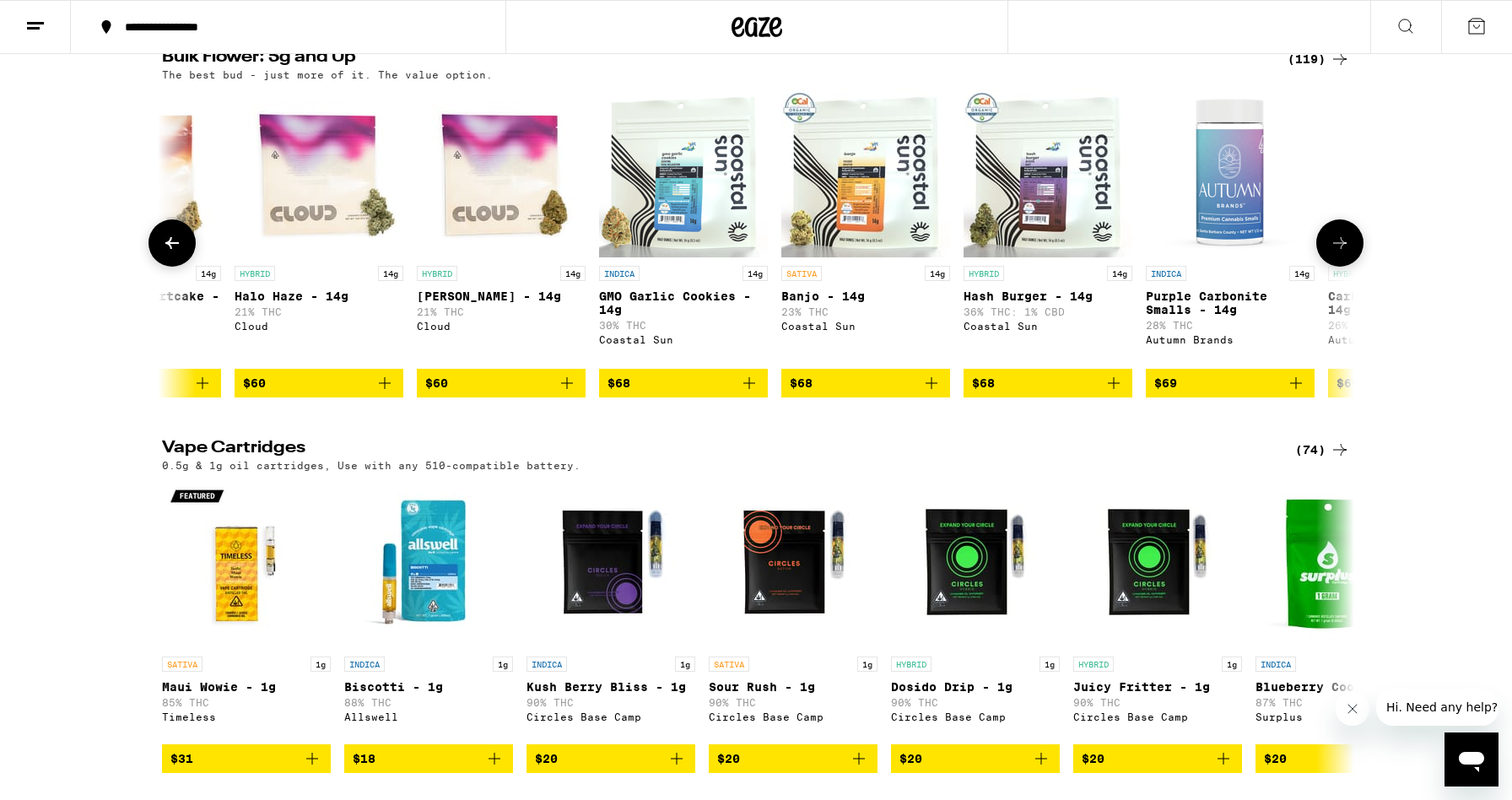
click at [1344, 253] on icon at bounding box center [1340, 243] width 20 height 20
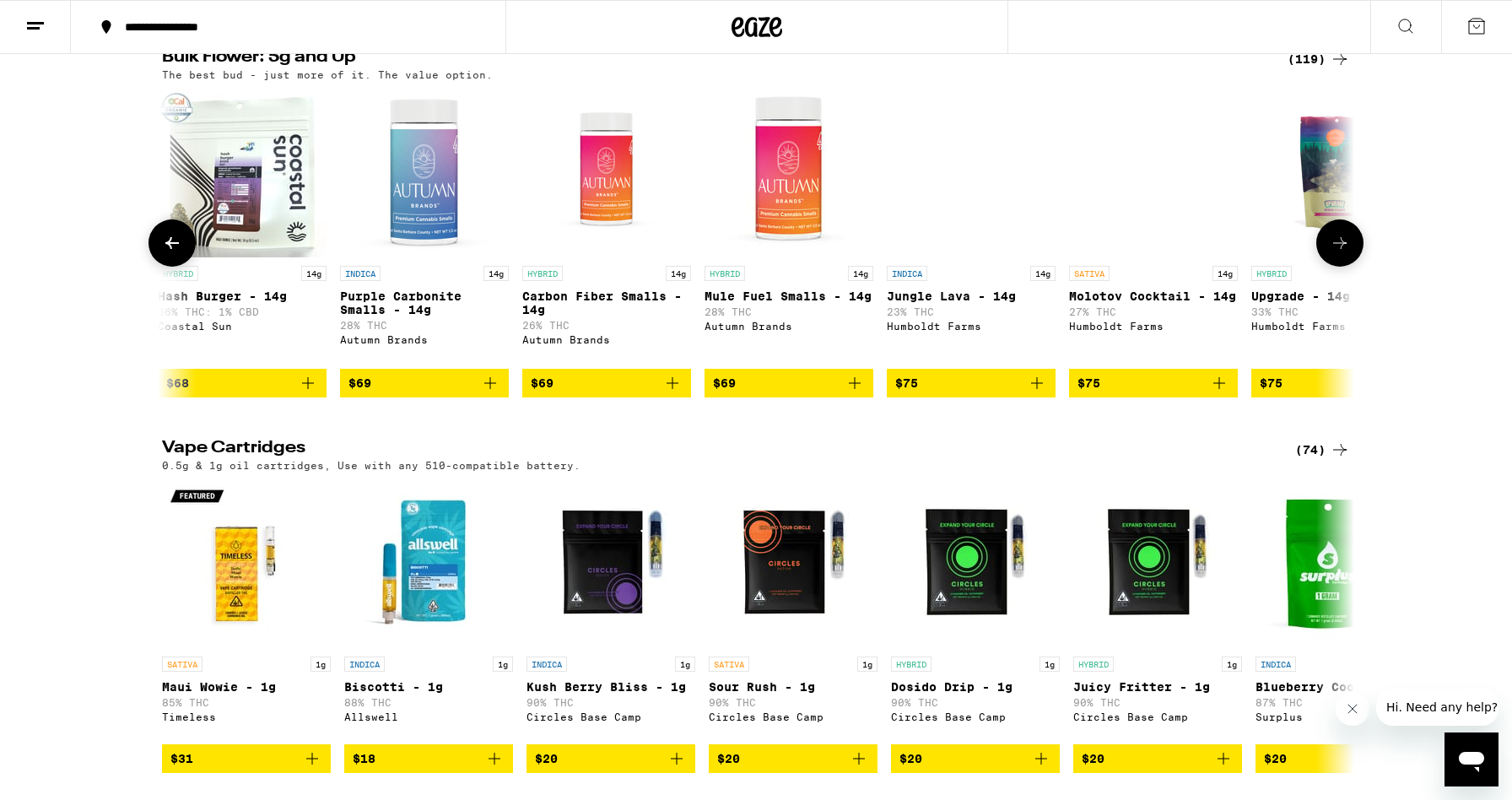
scroll to position [0, 12047]
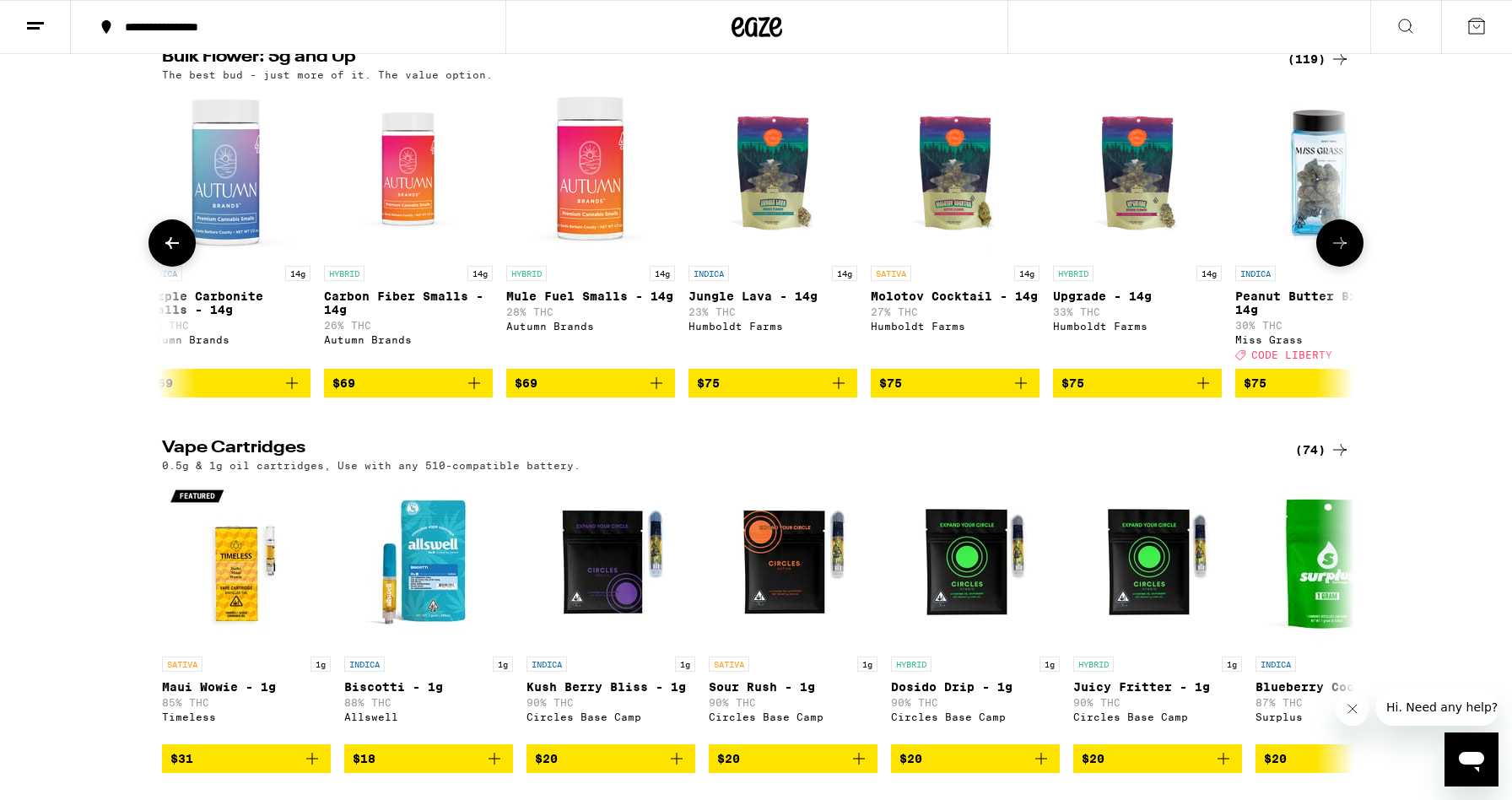
click at [1344, 253] on icon at bounding box center [1340, 243] width 20 height 20
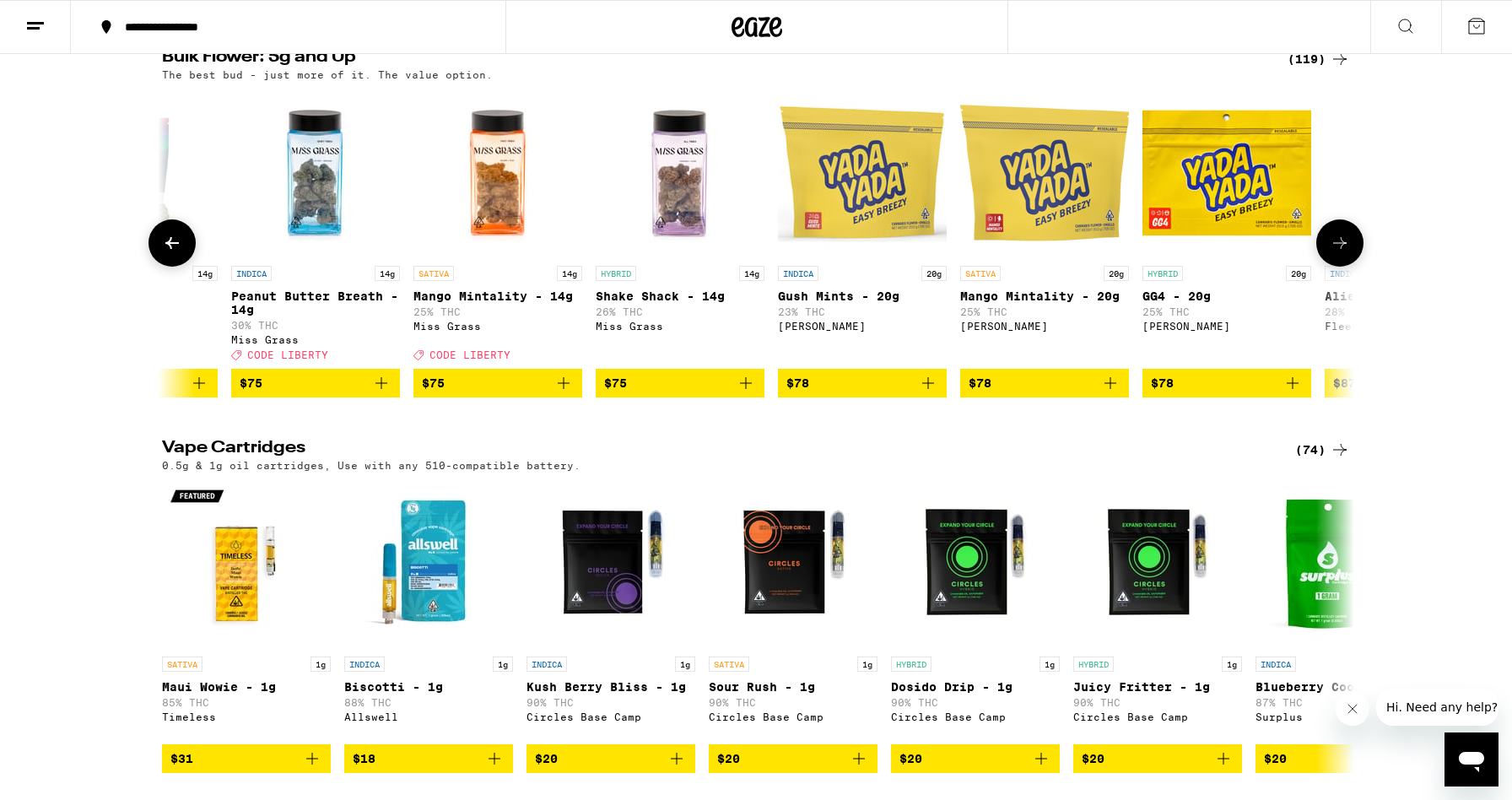
click at [1344, 253] on icon at bounding box center [1340, 243] width 20 height 20
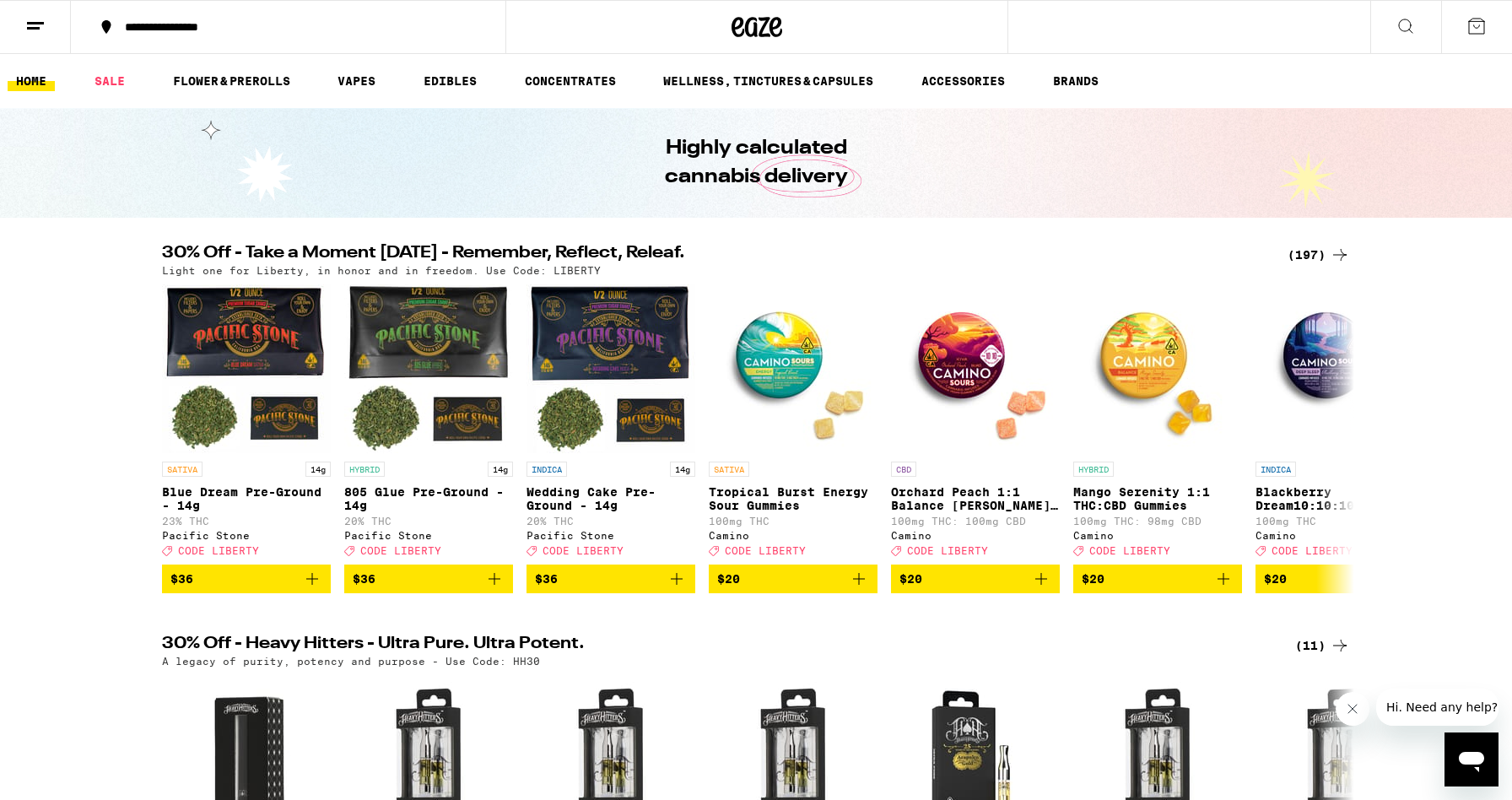
scroll to position [-1, 0]
